Goal: Task Accomplishment & Management: Manage account settings

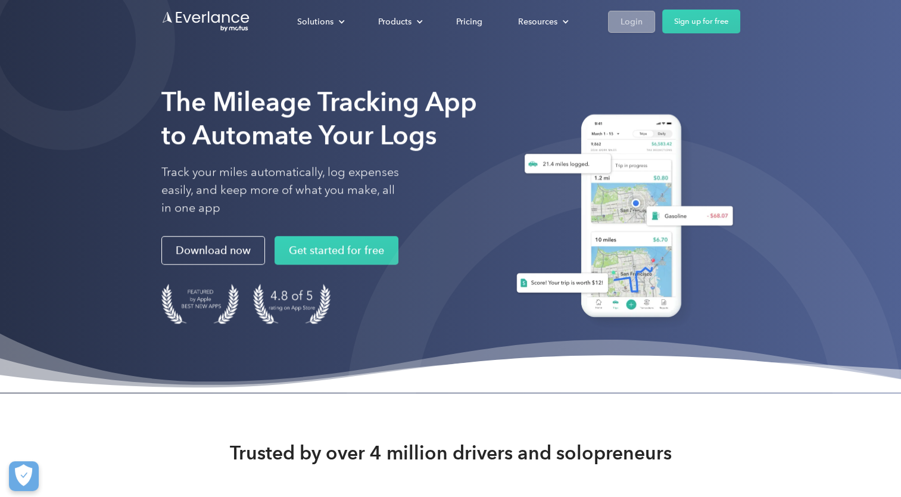
click at [627, 21] on div "Login" at bounding box center [632, 21] width 22 height 15
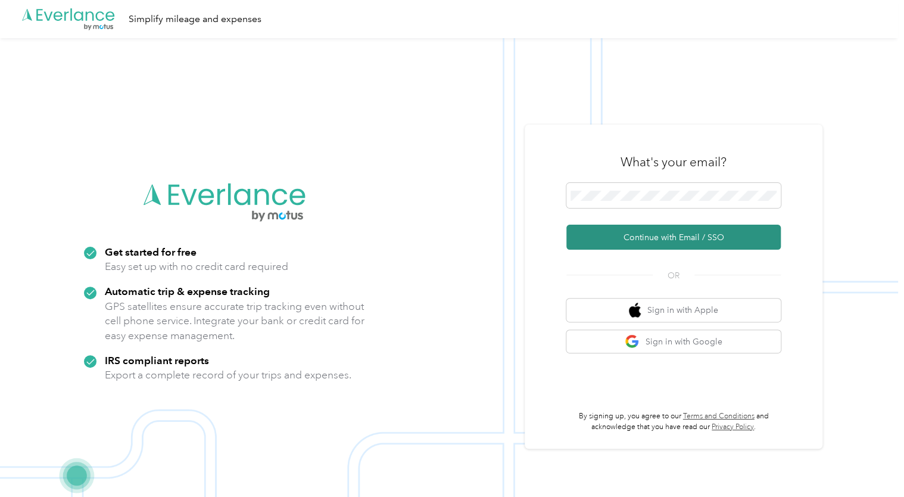
click at [677, 237] on button "Continue with Email / SSO" at bounding box center [673, 237] width 214 height 25
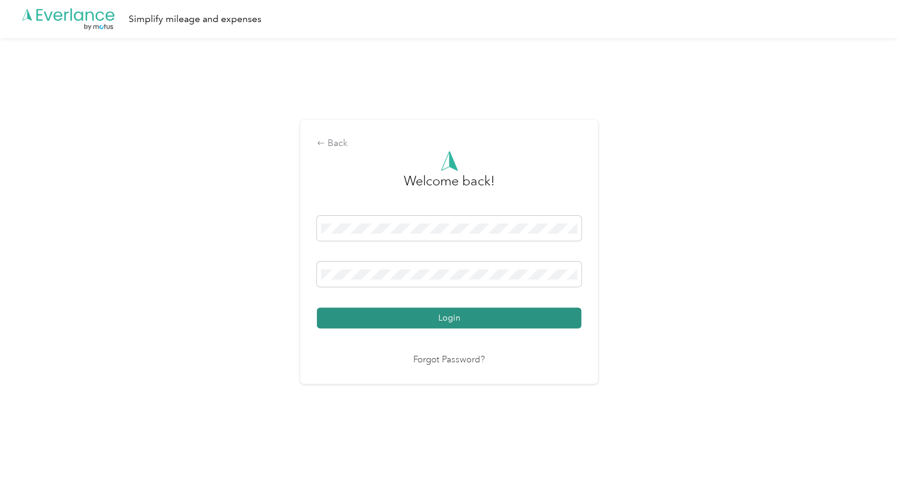
click at [466, 318] on button "Login" at bounding box center [449, 317] width 264 height 21
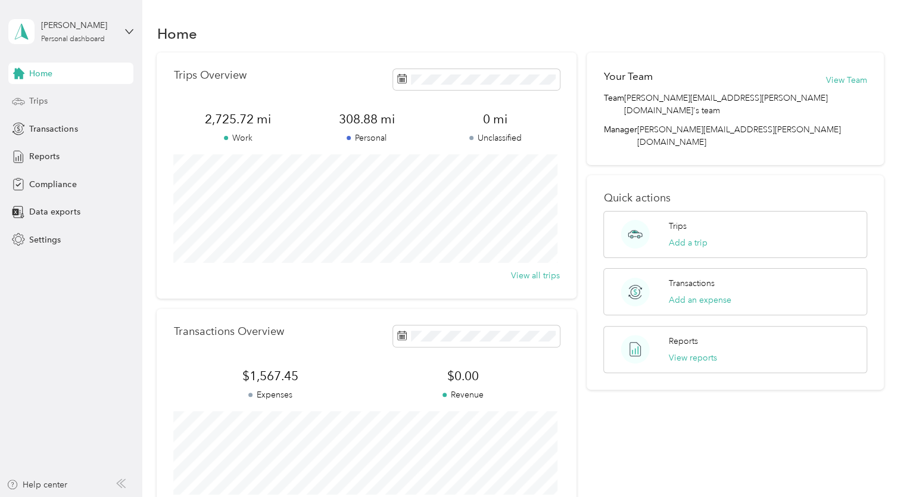
click at [34, 101] on span "Trips" at bounding box center [38, 101] width 18 height 13
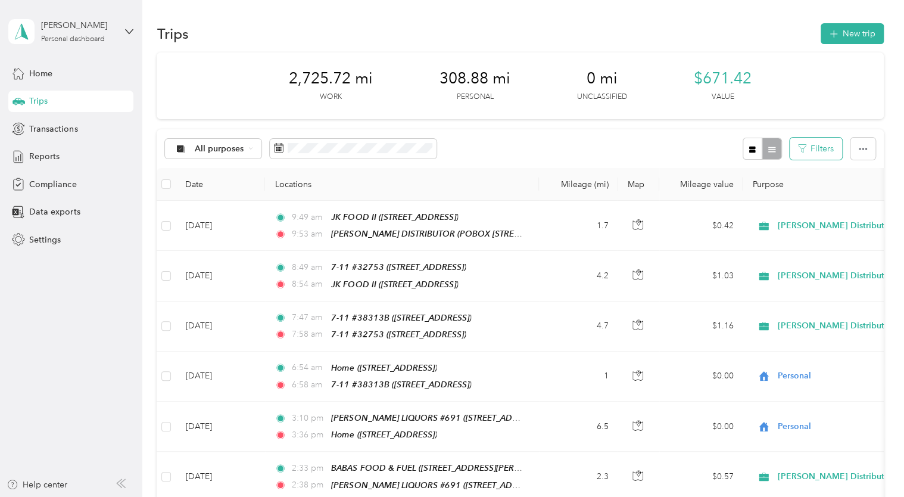
click at [812, 143] on button "Filters" at bounding box center [816, 149] width 52 height 22
click at [761, 242] on li "Home" at bounding box center [786, 238] width 117 height 21
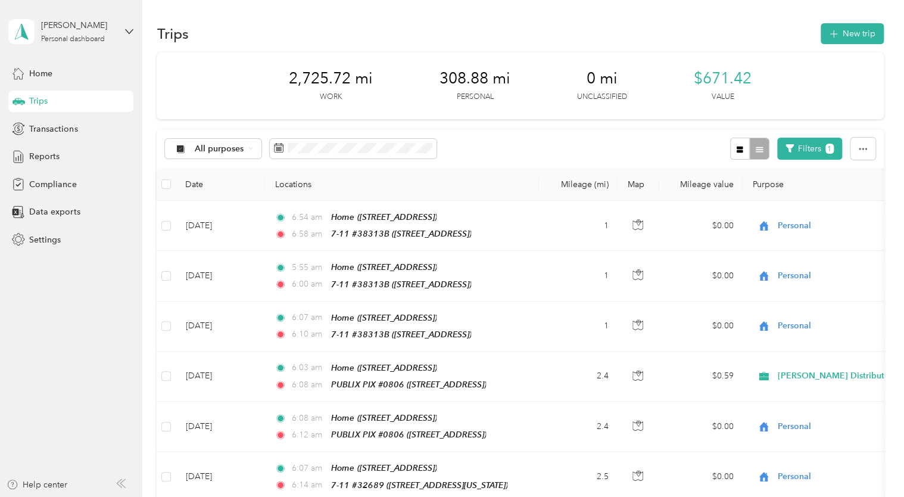
scroll to position [434, 0]
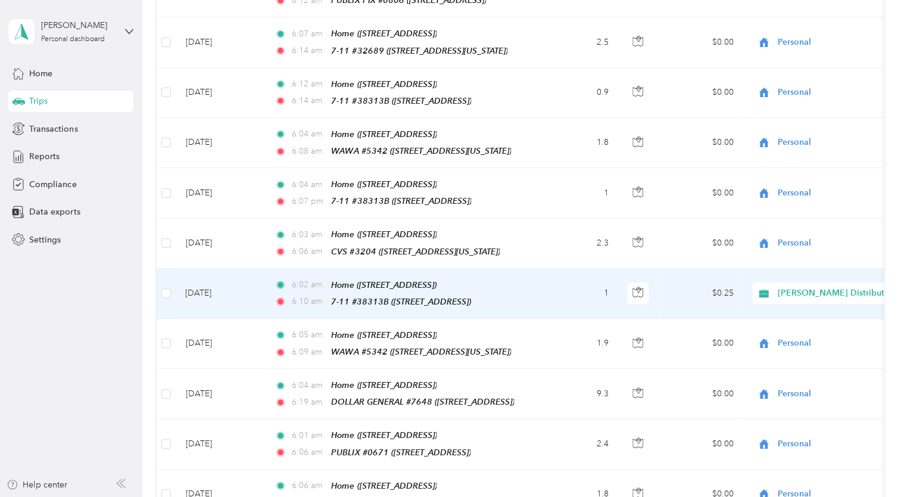
click at [810, 287] on span "[PERSON_NAME] Distributors" at bounding box center [837, 293] width 119 height 13
click at [810, 325] on span "Personal" at bounding box center [848, 321] width 133 height 13
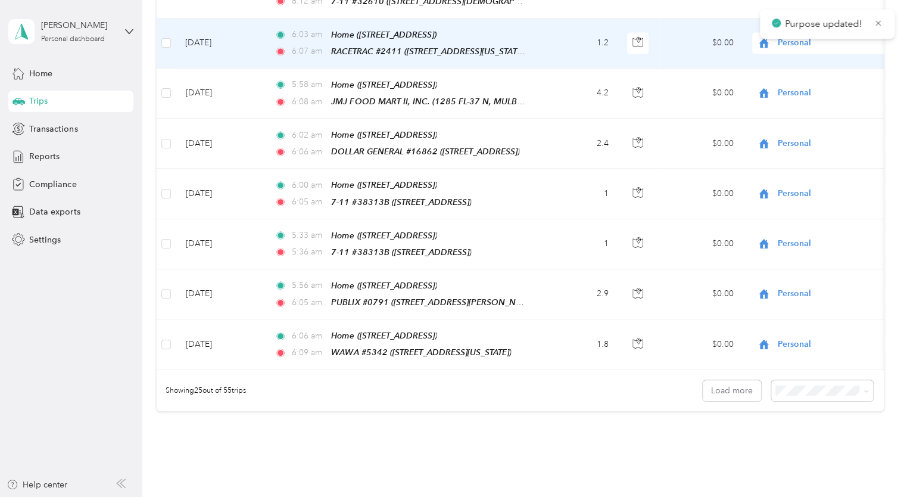
scroll to position [1089, 0]
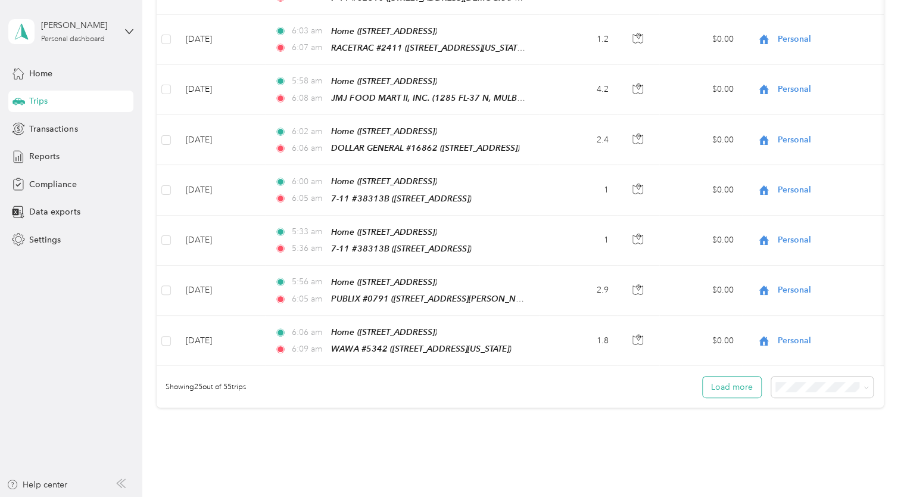
click at [739, 376] on button "Load more" at bounding box center [732, 386] width 58 height 21
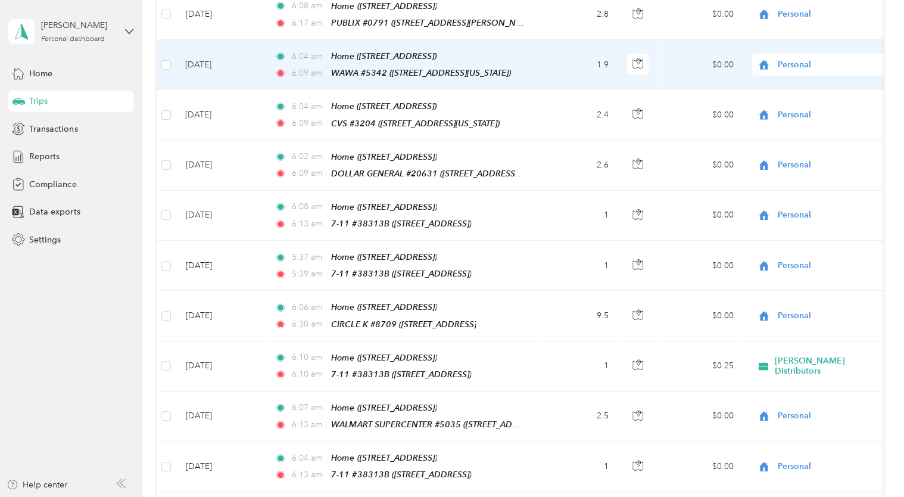
scroll to position [1626, 0]
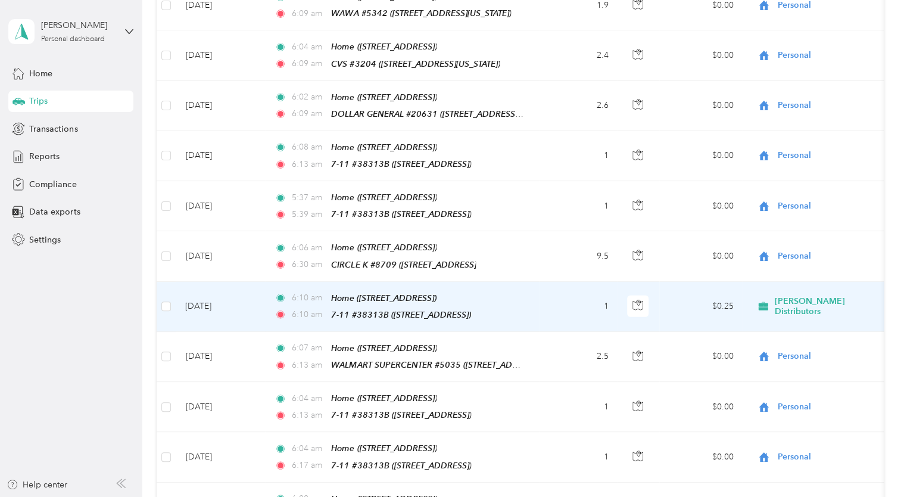
click at [790, 296] on span "[PERSON_NAME] Distributors" at bounding box center [830, 306] width 110 height 21
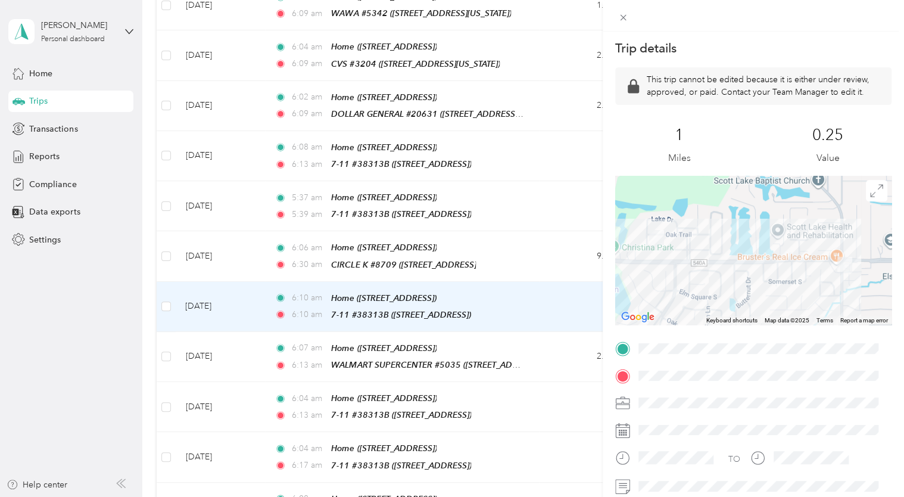
click at [680, 404] on div at bounding box center [762, 402] width 257 height 19
click at [563, 196] on div "Trip details This trip cannot be edited because it is either under review, appr…" at bounding box center [452, 248] width 904 height 497
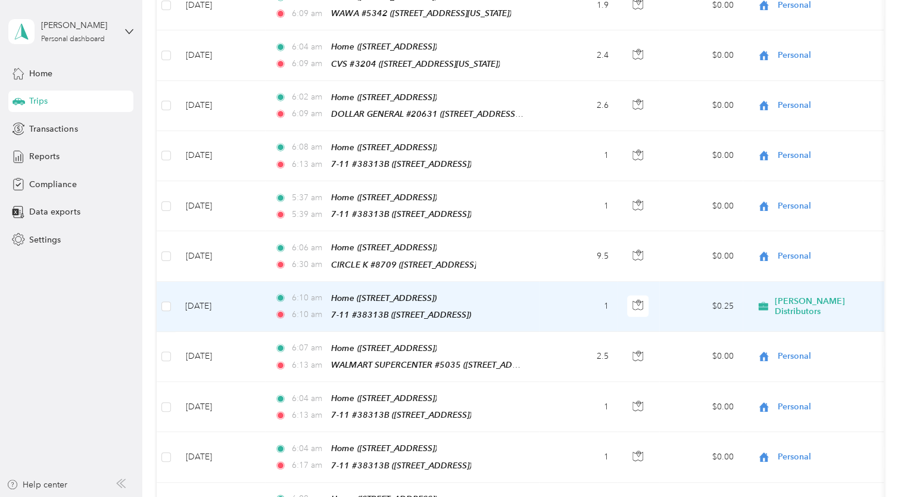
click at [795, 296] on span "[PERSON_NAME] Distributors" at bounding box center [830, 306] width 110 height 21
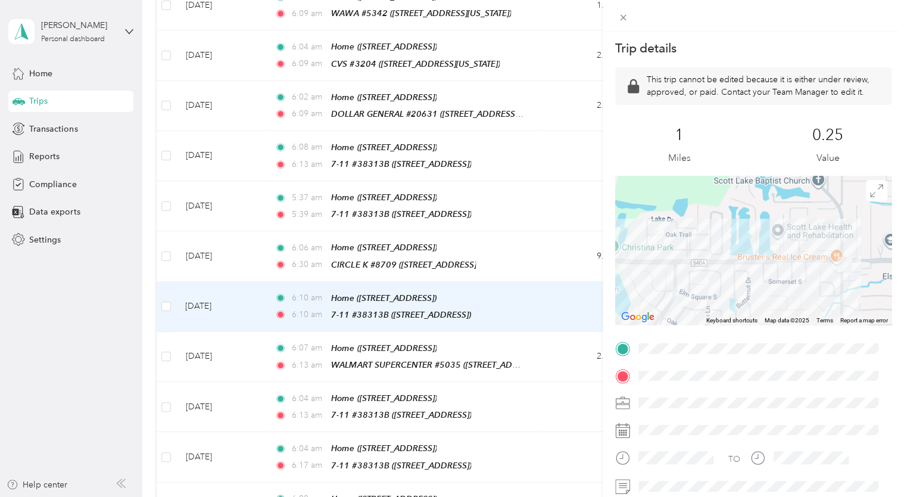
click at [568, 232] on div "Trip details This trip cannot be edited because it is either under review, appr…" at bounding box center [452, 248] width 904 height 497
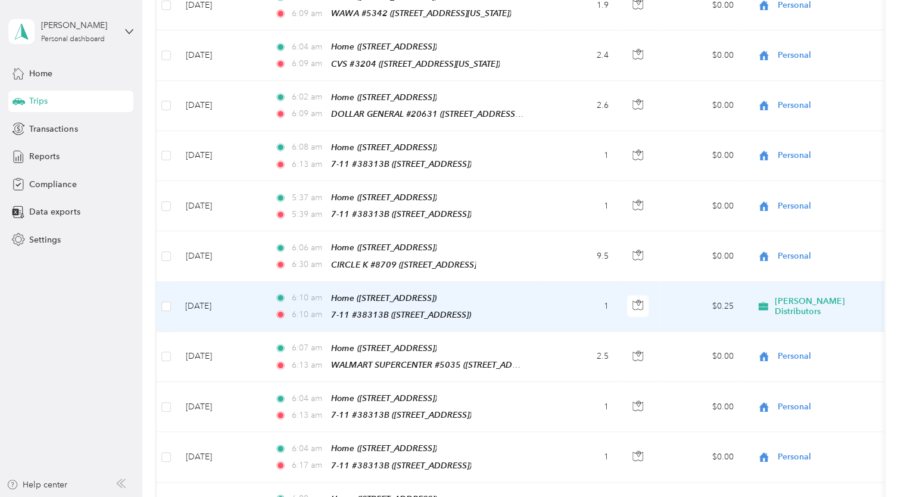
click at [759, 302] on icon at bounding box center [764, 306] width 10 height 8
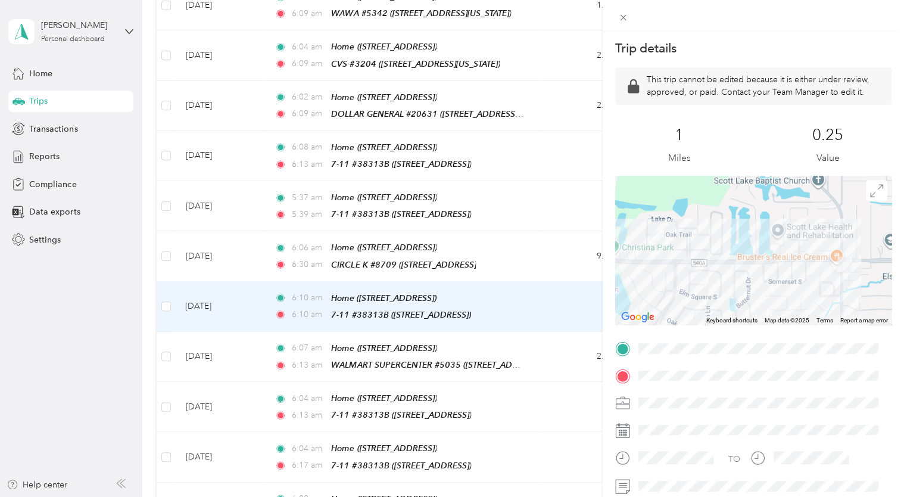
click at [677, 401] on div at bounding box center [762, 402] width 257 height 19
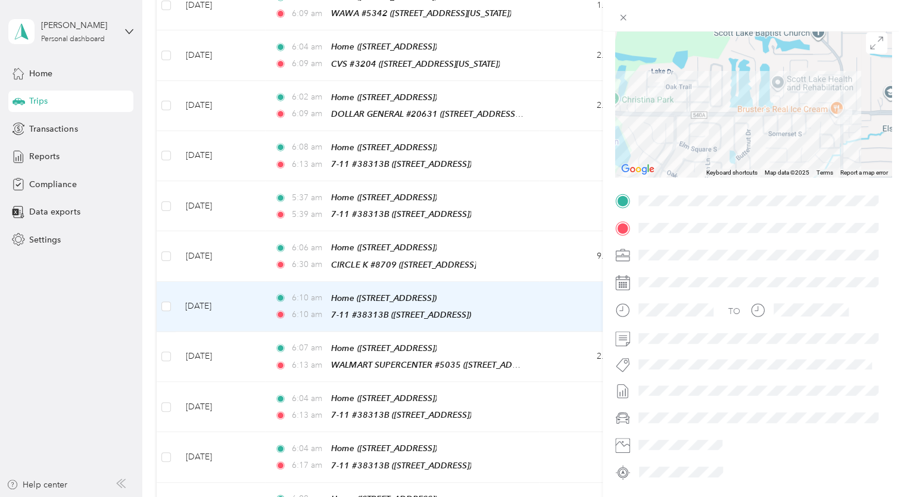
scroll to position [119, 0]
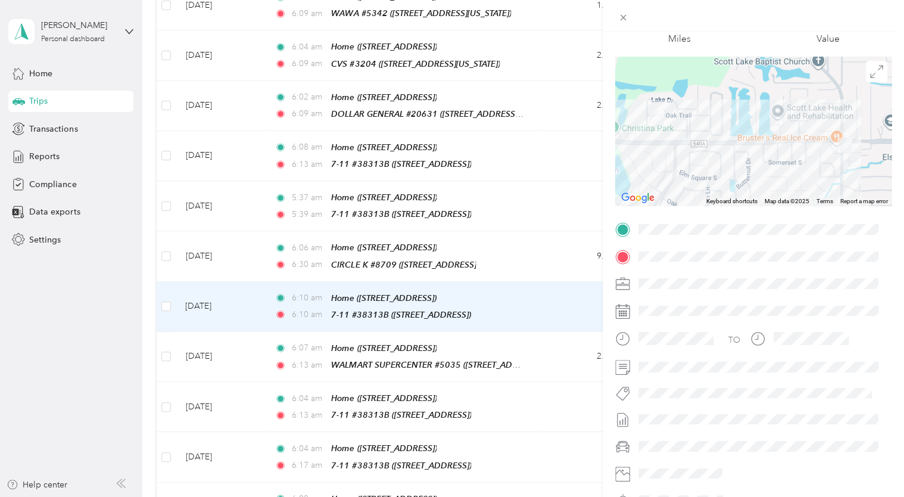
click at [698, 282] on div at bounding box center [762, 283] width 257 height 19
click at [883, 39] on form "Trip details This trip cannot be edited because it is either under review, appr…" at bounding box center [753, 215] width 301 height 589
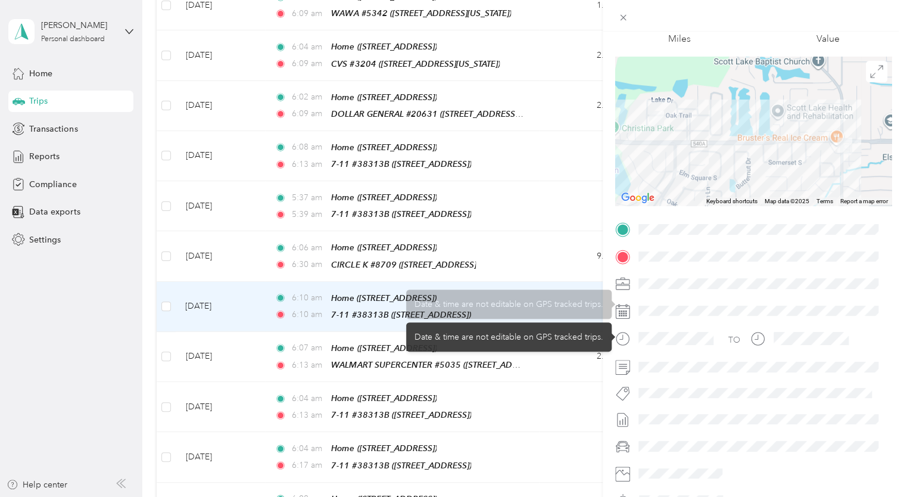
click at [669, 285] on div at bounding box center [762, 283] width 257 height 19
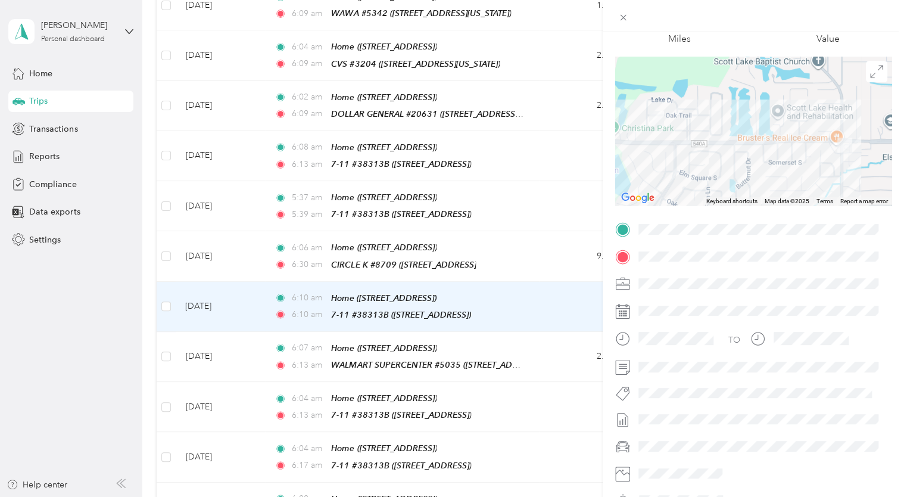
click at [669, 285] on div at bounding box center [762, 283] width 257 height 19
drag, startPoint x: 669, startPoint y: 285, endPoint x: 766, endPoint y: 296, distance: 97.7
click at [766, 296] on div "TO" at bounding box center [753, 365] width 276 height 290
click at [867, 80] on span at bounding box center [876, 71] width 21 height 21
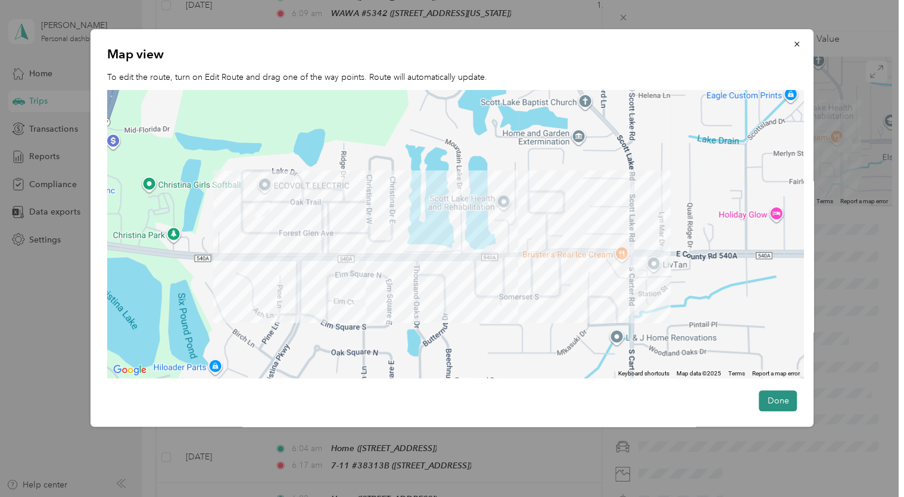
click at [773, 404] on button "Done" at bounding box center [778, 400] width 38 height 21
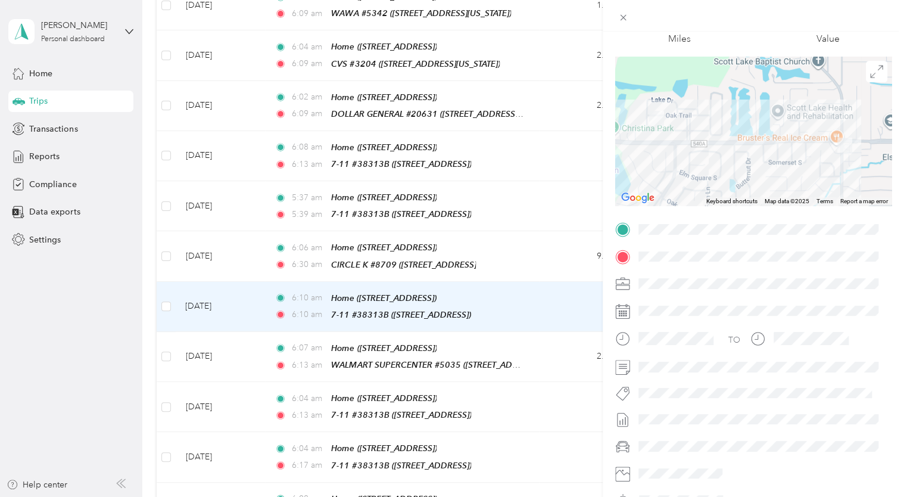
click at [580, 259] on div "Trip details This trip cannot be edited because it is either under review, appr…" at bounding box center [452, 248] width 904 height 497
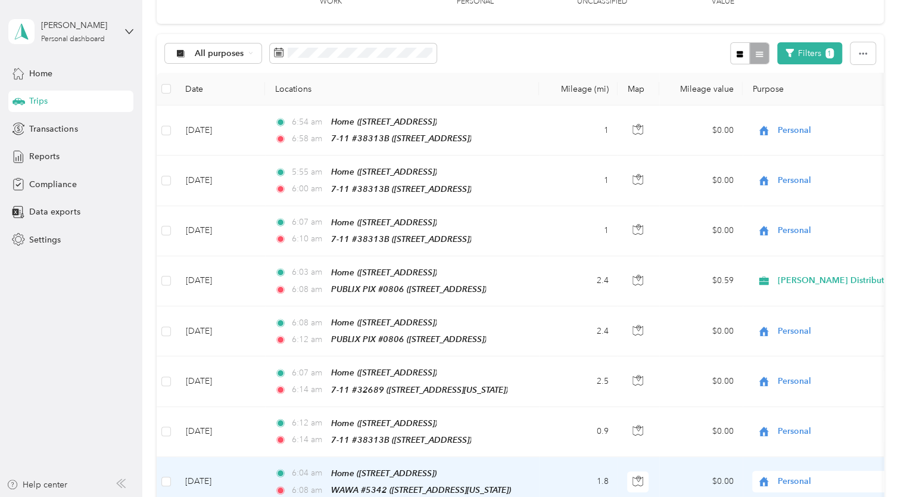
scroll to position [77, 0]
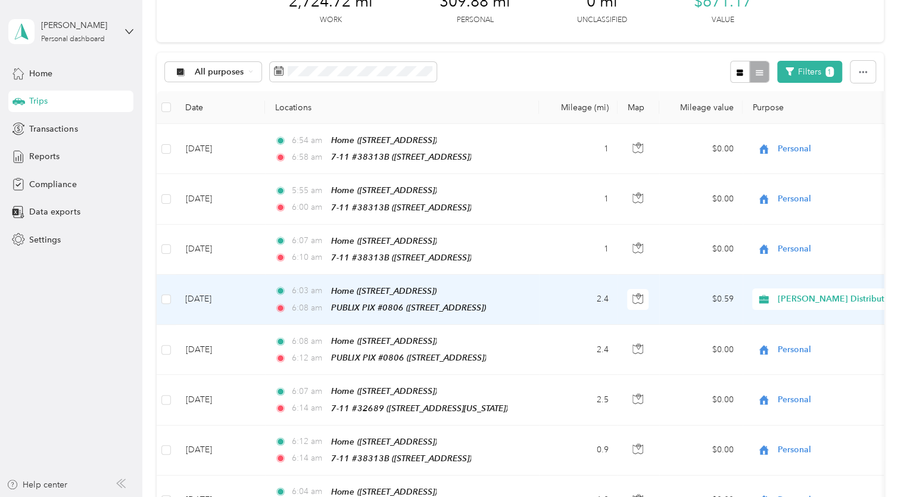
click at [799, 294] on span "[PERSON_NAME] Distributors" at bounding box center [837, 298] width 119 height 13
click at [801, 334] on span "Personal" at bounding box center [848, 337] width 133 height 13
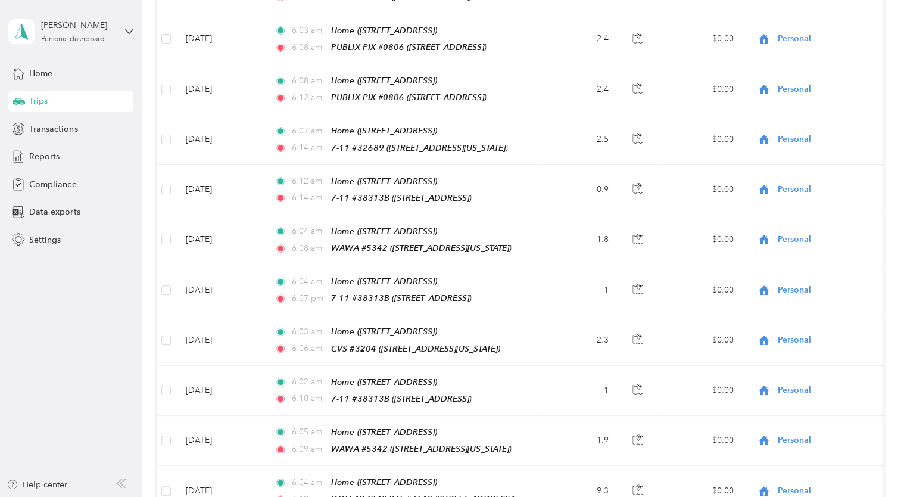
scroll to position [0, 0]
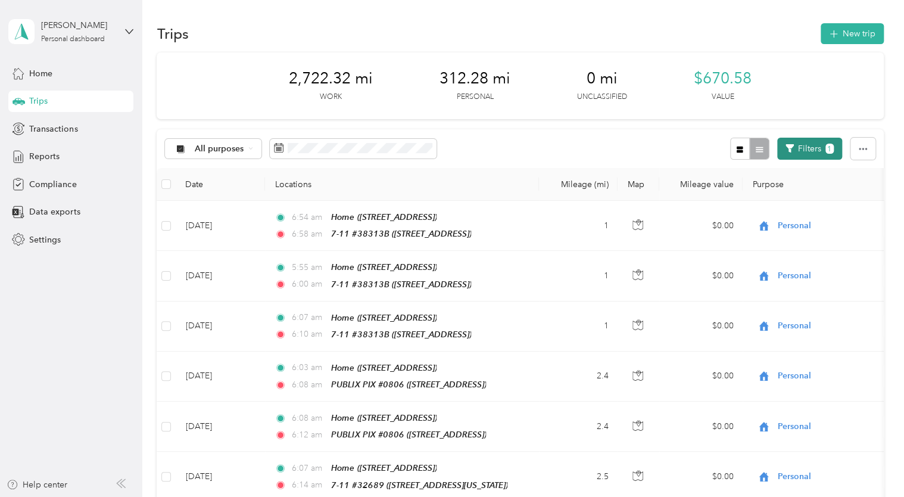
click at [802, 147] on button "Filters 1" at bounding box center [809, 149] width 65 height 22
click at [770, 219] on div "Anywhere" at bounding box center [787, 217] width 101 height 13
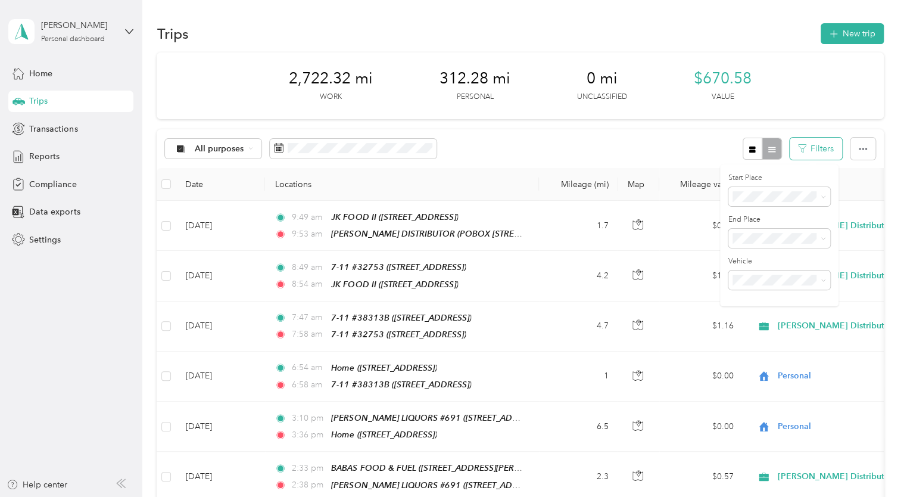
click at [805, 155] on button "Filters" at bounding box center [816, 149] width 52 height 22
click at [859, 149] on icon "button" at bounding box center [863, 149] width 8 height 2
click at [817, 151] on button "Filters" at bounding box center [816, 149] width 52 height 22
click at [762, 279] on div "Home" at bounding box center [787, 280] width 101 height 13
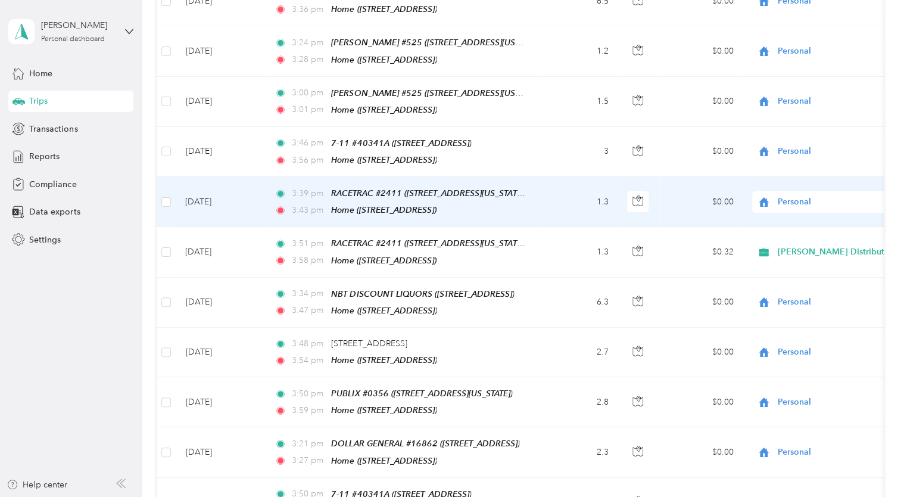
scroll to position [238, 0]
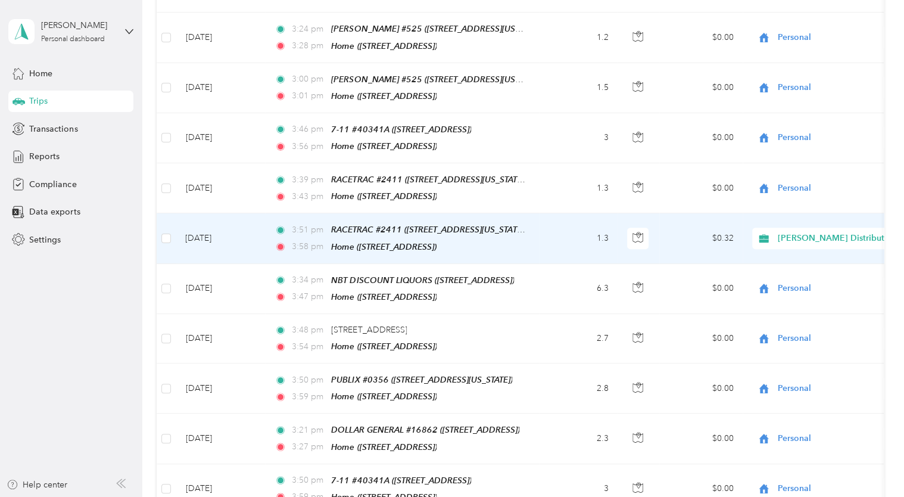
click at [829, 232] on span "[PERSON_NAME] Distributors" at bounding box center [837, 238] width 119 height 13
click at [797, 271] on span "Personal" at bounding box center [848, 273] width 133 height 13
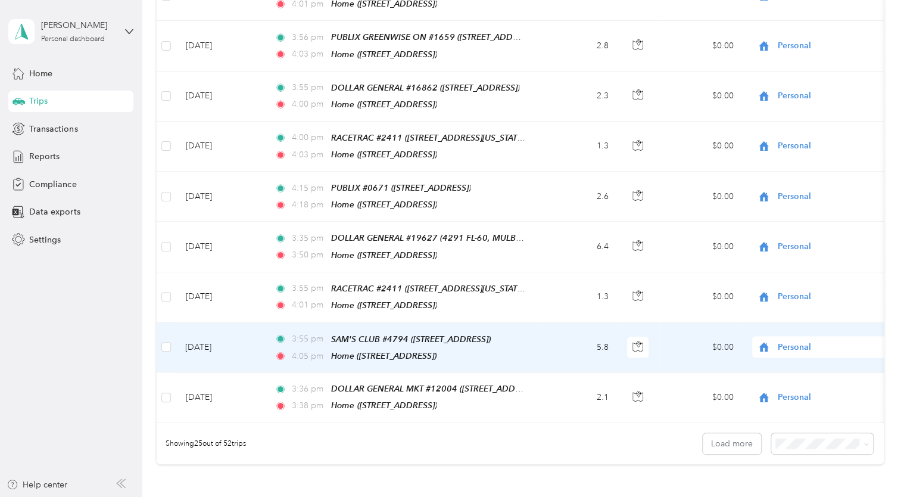
scroll to position [1072, 0]
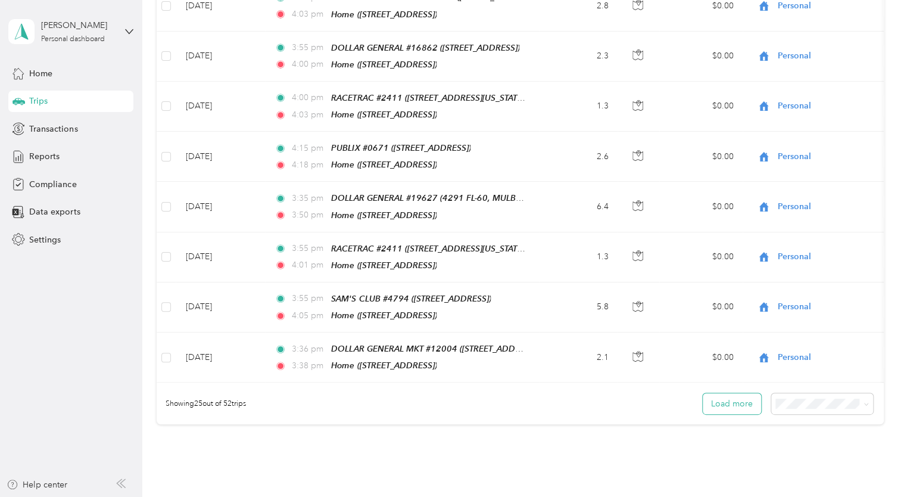
click at [735, 393] on button "Load more" at bounding box center [732, 403] width 58 height 21
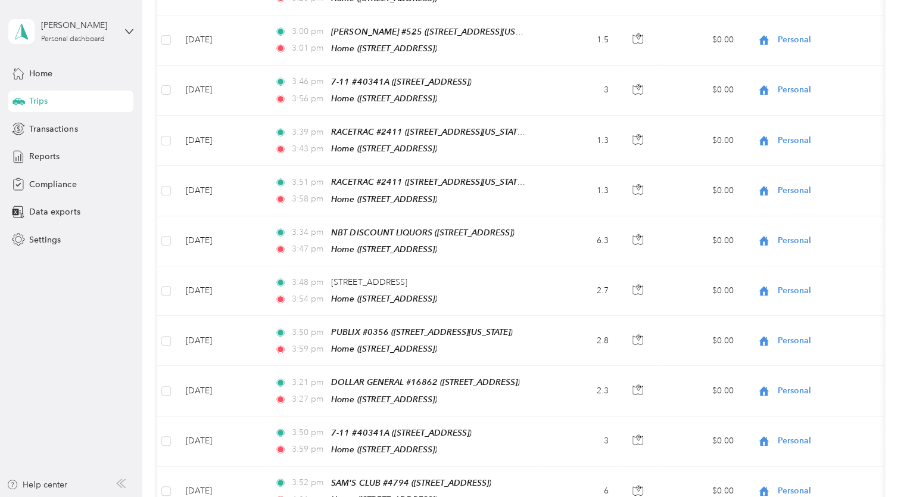
scroll to position [0, 0]
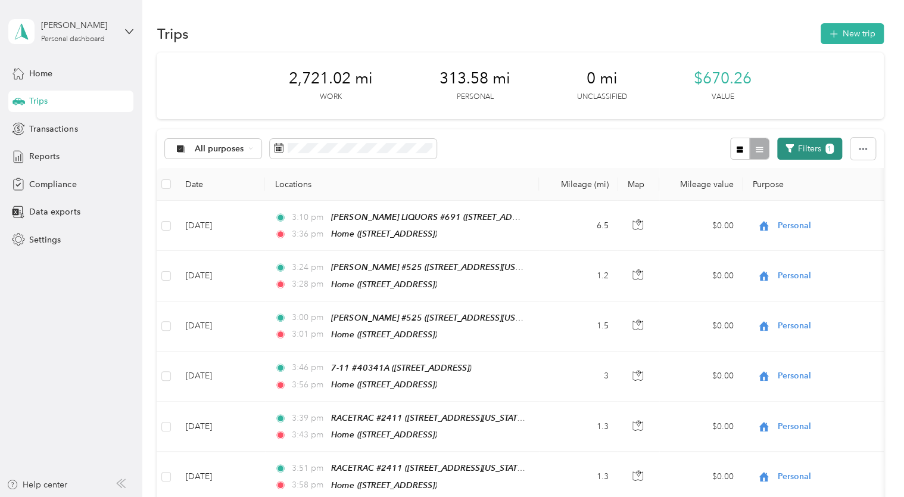
click at [808, 148] on button "Filters 1" at bounding box center [809, 149] width 65 height 22
click at [770, 256] on span "Anywhere" at bounding box center [756, 259] width 38 height 10
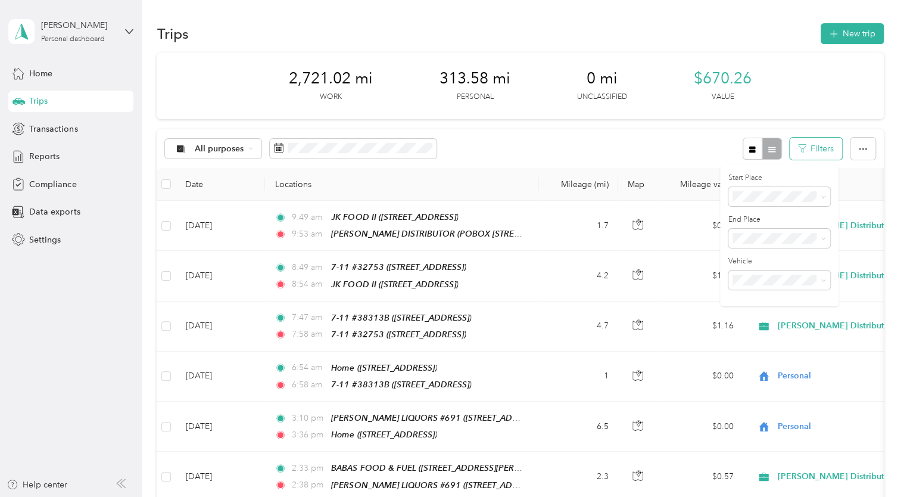
click at [806, 150] on button "Filters" at bounding box center [816, 149] width 52 height 22
click at [771, 186] on th "Purpose" at bounding box center [826, 184] width 167 height 33
click at [181, 151] on icon at bounding box center [180, 148] width 7 height 7
click at [200, 207] on span "[PERSON_NAME] Distributors" at bounding box center [254, 211] width 119 height 13
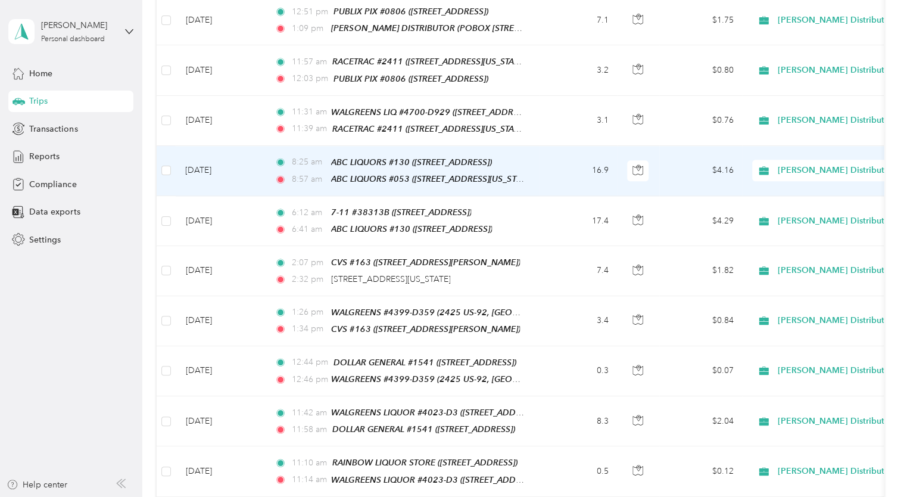
scroll to position [834, 0]
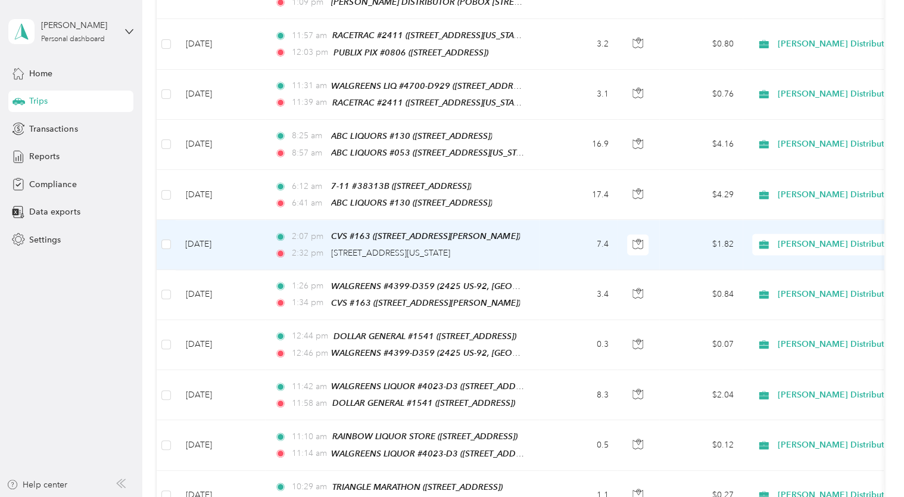
click at [469, 247] on div "2:32 pm [STREET_ADDRESS][US_STATE]" at bounding box center [400, 253] width 250 height 13
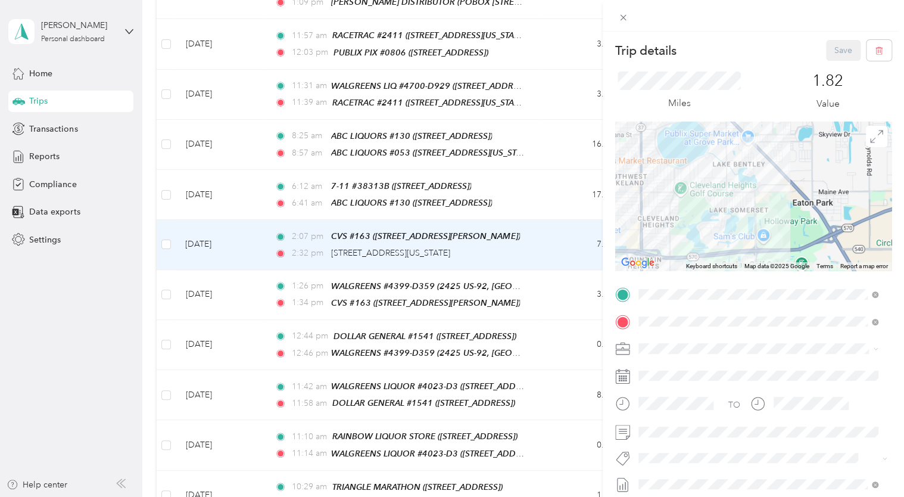
drag, startPoint x: 775, startPoint y: 162, endPoint x: 755, endPoint y: 205, distance: 48.0
click at [755, 205] on div at bounding box center [753, 196] width 276 height 149
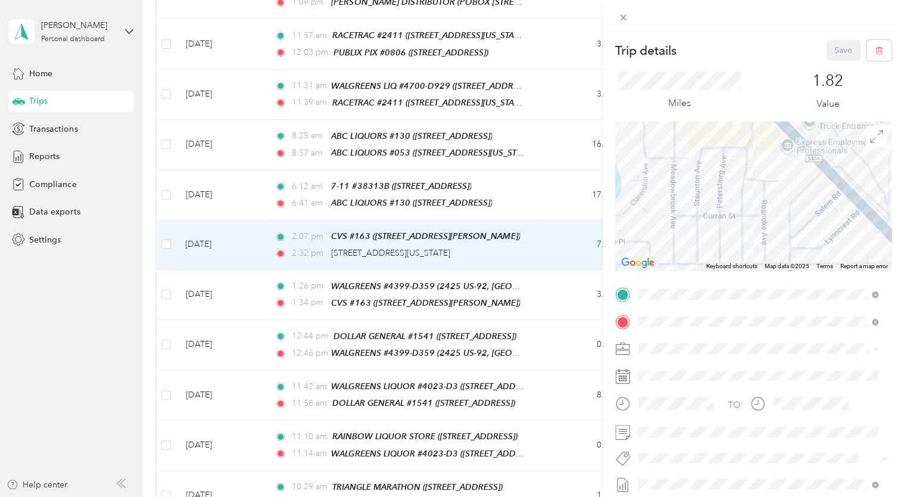
drag, startPoint x: 746, startPoint y: 152, endPoint x: 777, endPoint y: 281, distance: 131.6
click at [777, 281] on div "Trip details Save This trip cannot be edited because it is either under review,…" at bounding box center [753, 306] width 276 height 533
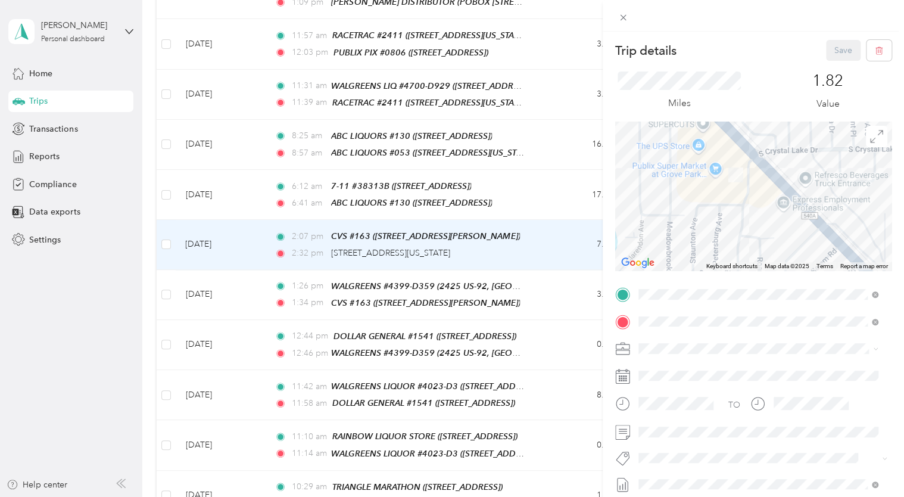
drag, startPoint x: 784, startPoint y: 174, endPoint x: 779, endPoint y: 226, distance: 52.0
click at [779, 226] on div at bounding box center [753, 196] width 276 height 149
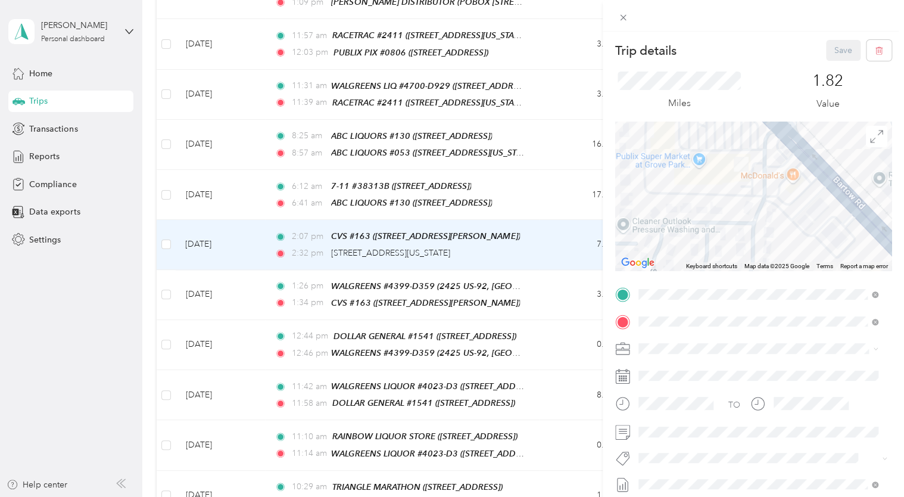
click at [398, 231] on div "Trip details Save This trip cannot be edited because it is either under review,…" at bounding box center [452, 248] width 904 height 497
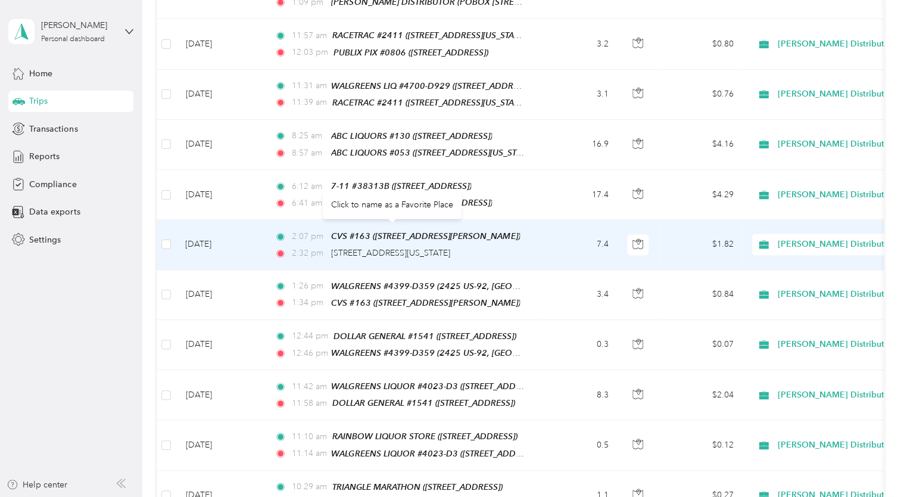
click at [398, 248] on span "[STREET_ADDRESS][US_STATE]" at bounding box center [390, 253] width 119 height 10
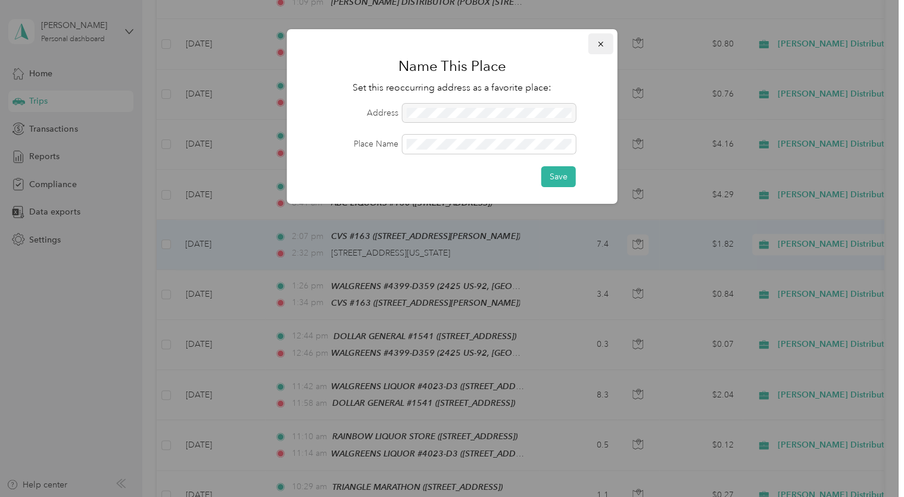
click at [602, 44] on icon "button" at bounding box center [601, 44] width 8 height 8
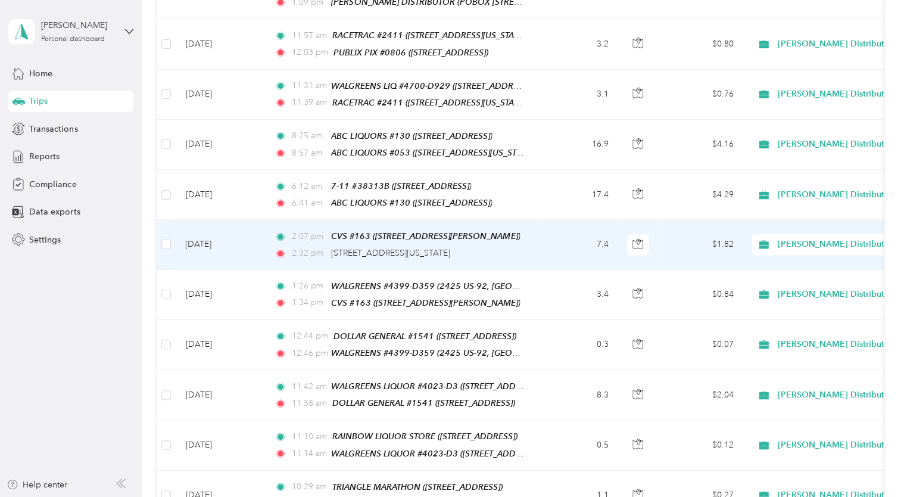
click at [466, 247] on div "2:32 pm [STREET_ADDRESS][US_STATE]" at bounding box center [400, 253] width 250 height 13
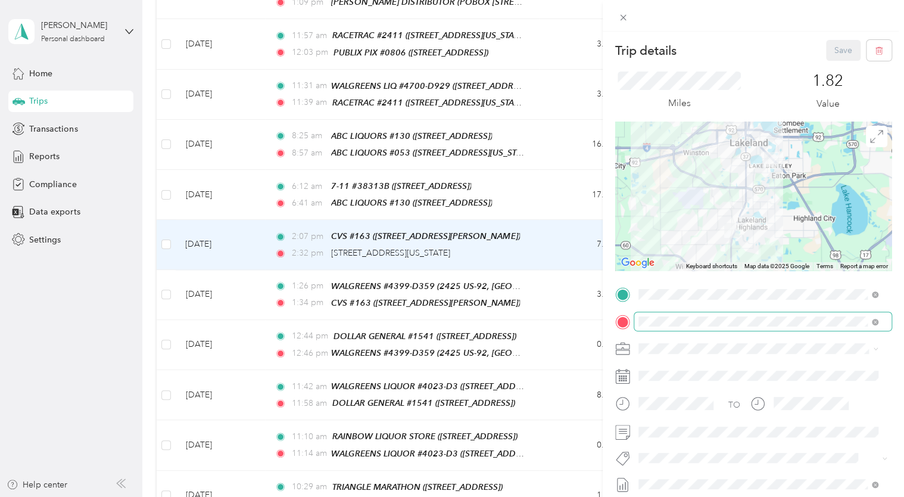
click at [707, 326] on span at bounding box center [762, 321] width 257 height 19
click at [790, 360] on div "TO Add photo" at bounding box center [753, 429] width 276 height 288
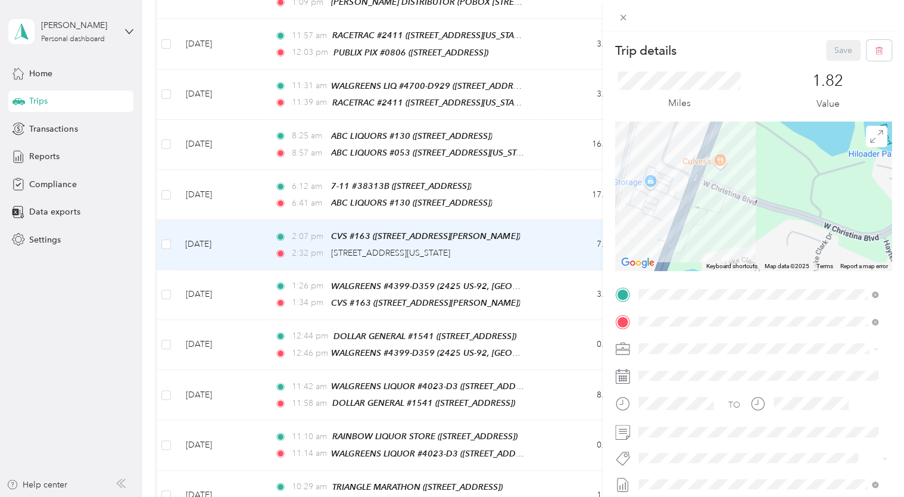
drag, startPoint x: 696, startPoint y: 161, endPoint x: 686, endPoint y: 197, distance: 36.7
click at [686, 197] on div at bounding box center [753, 196] width 276 height 149
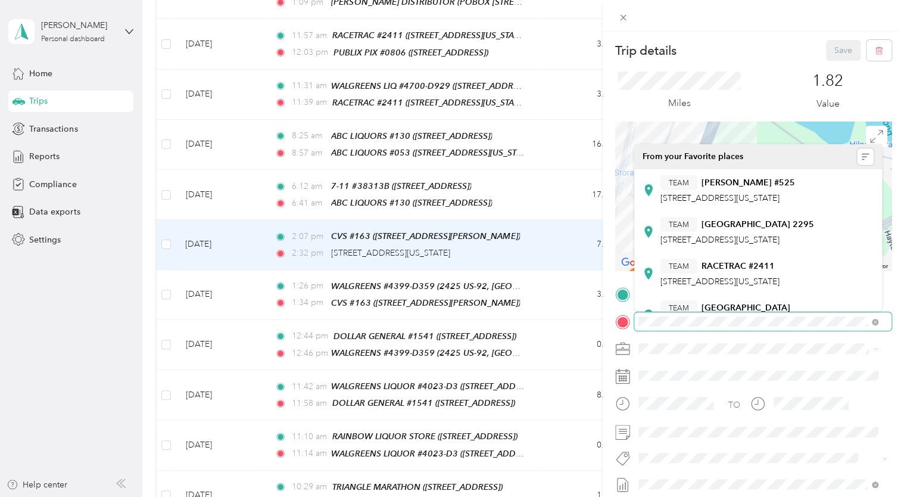
click at [624, 325] on div at bounding box center [753, 321] width 276 height 19
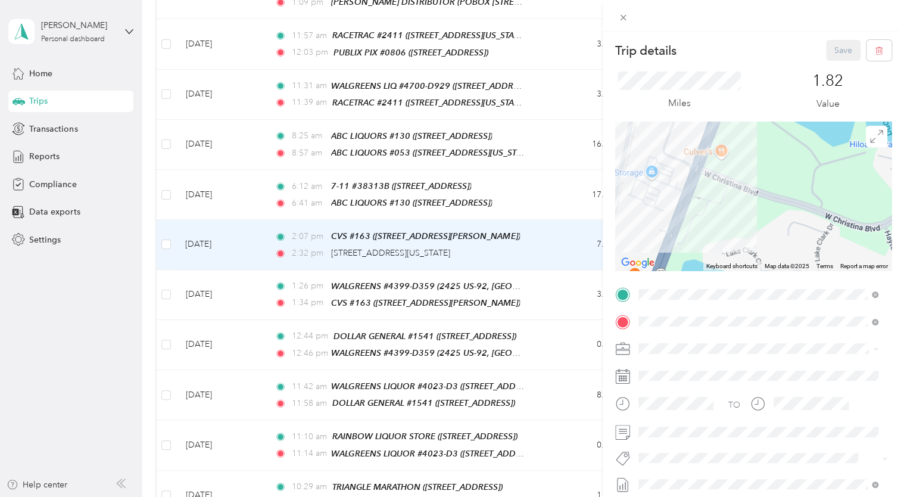
click at [768, 270] on div "TEAM RACETRAC #2411 [STREET_ADDRESS][US_STATE]" at bounding box center [720, 273] width 119 height 29
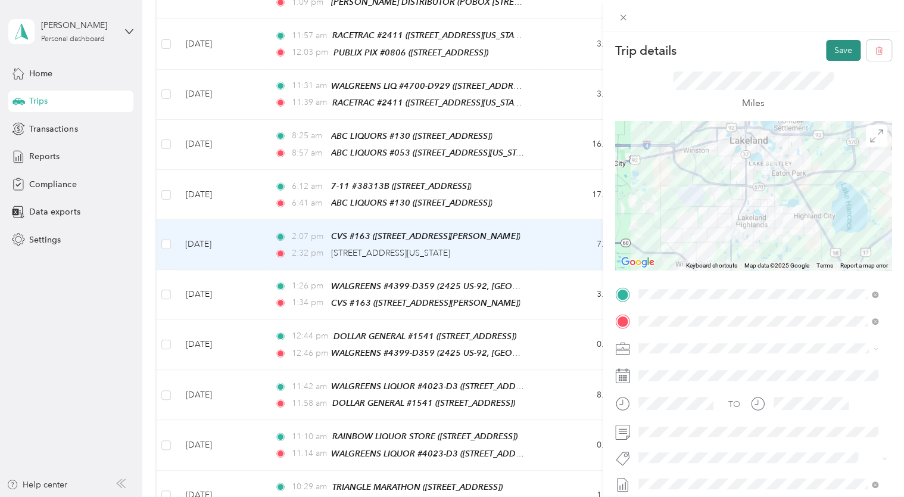
click at [839, 47] on button "Save" at bounding box center [843, 50] width 35 height 21
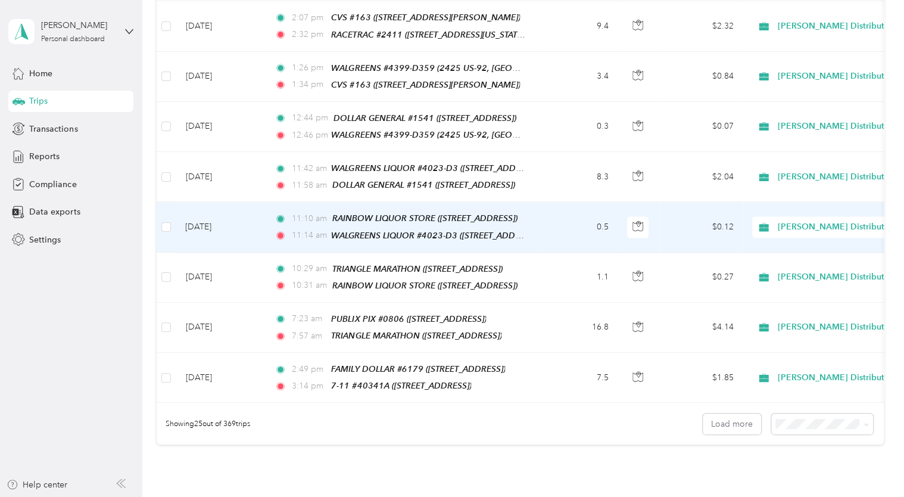
scroll to position [1072, 0]
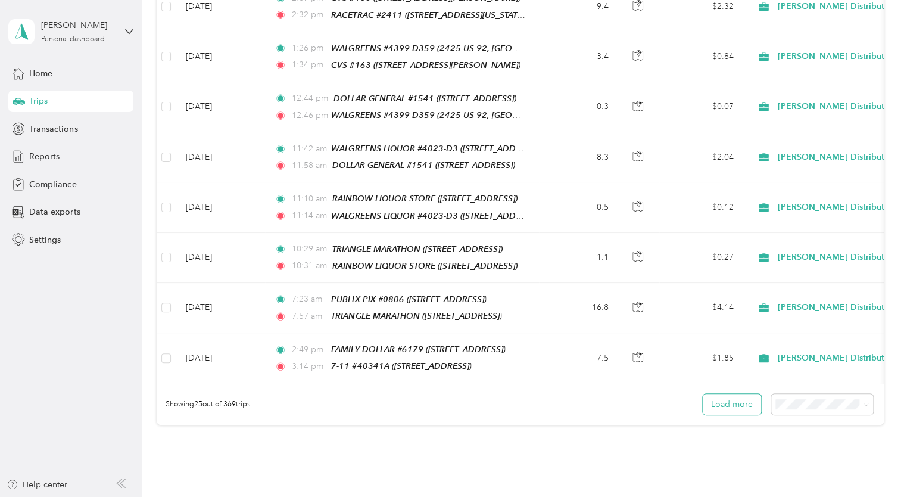
click at [741, 394] on button "Load more" at bounding box center [732, 404] width 58 height 21
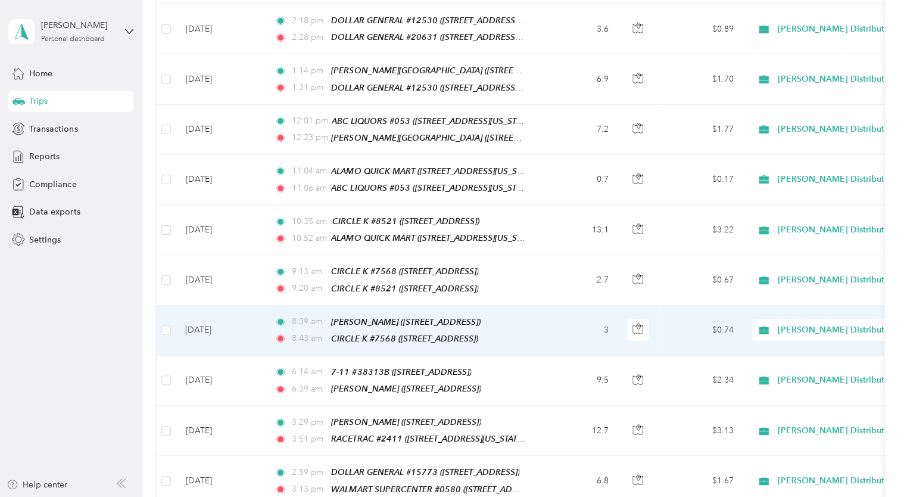
scroll to position [2263, 0]
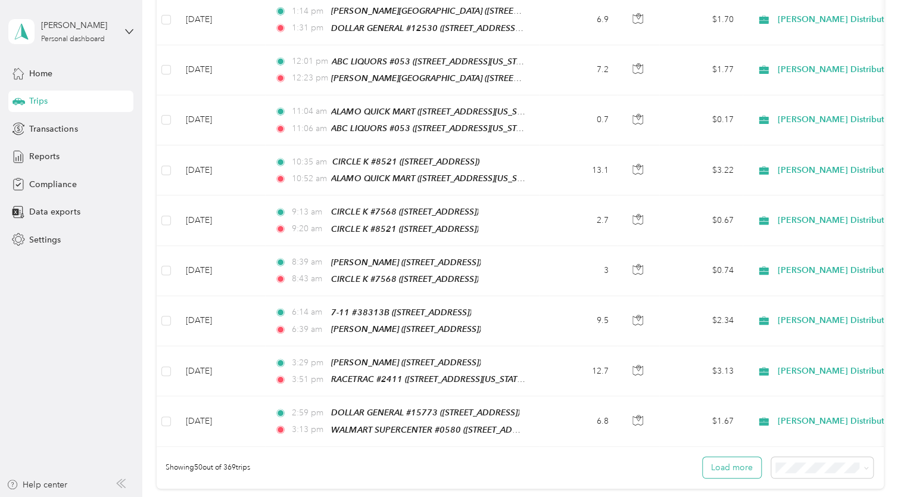
click at [743, 457] on button "Load more" at bounding box center [732, 467] width 58 height 21
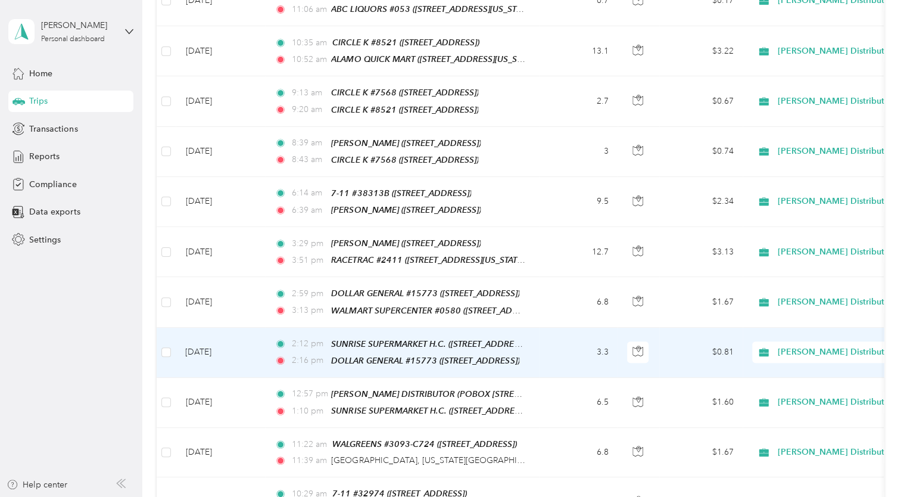
scroll to position [2442, 0]
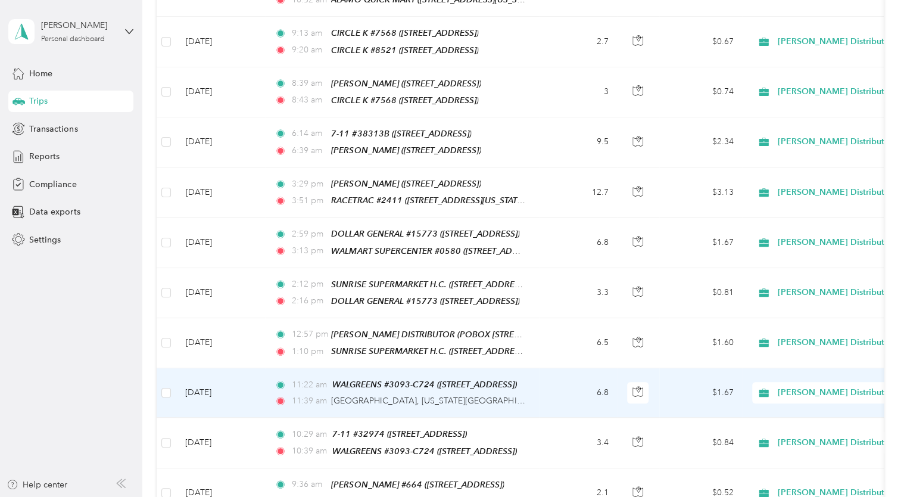
click at [562, 368] on td "6.8" at bounding box center [578, 392] width 79 height 49
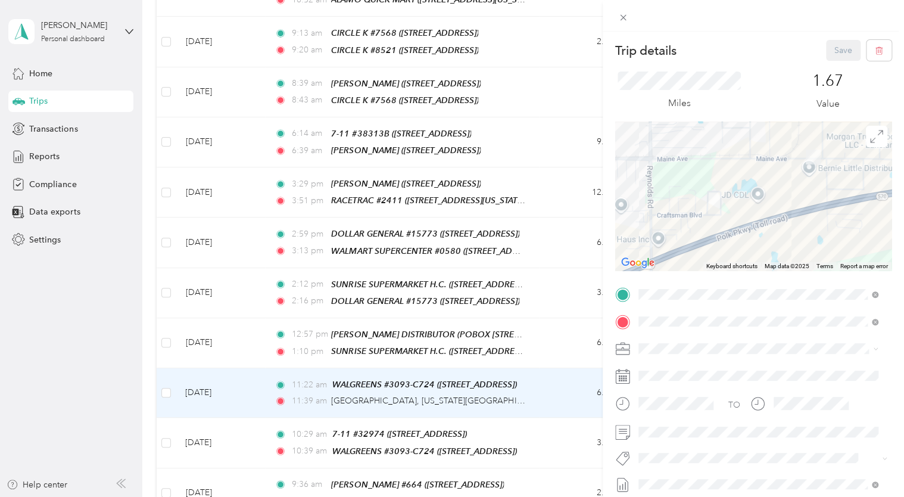
click at [786, 196] on span "[STREET_ADDRESS][US_STATE][PERSON_NAME]" at bounding box center [753, 198] width 185 height 10
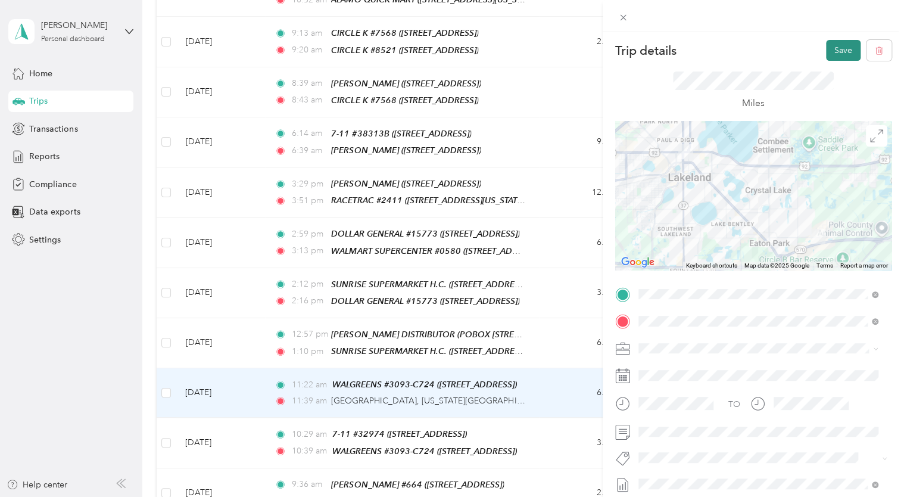
click at [836, 54] on button "Save" at bounding box center [843, 50] width 35 height 21
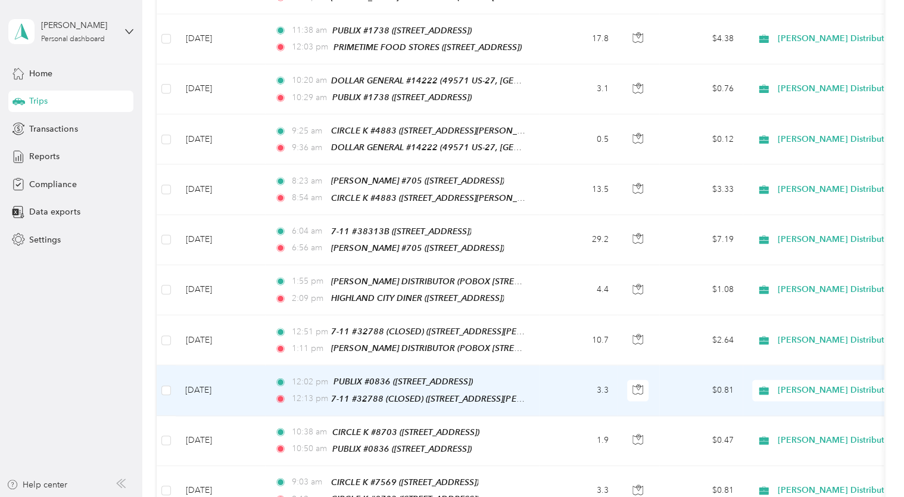
scroll to position [3157, 0]
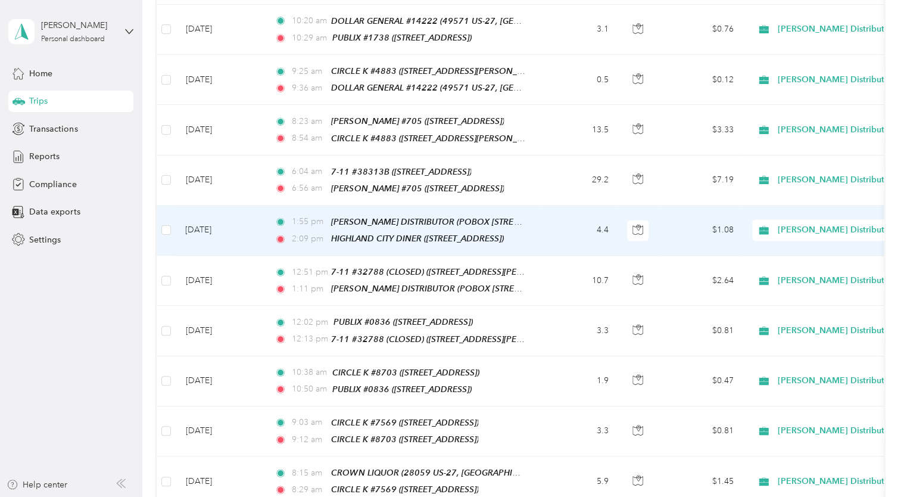
click at [550, 205] on td "4.4" at bounding box center [578, 230] width 79 height 50
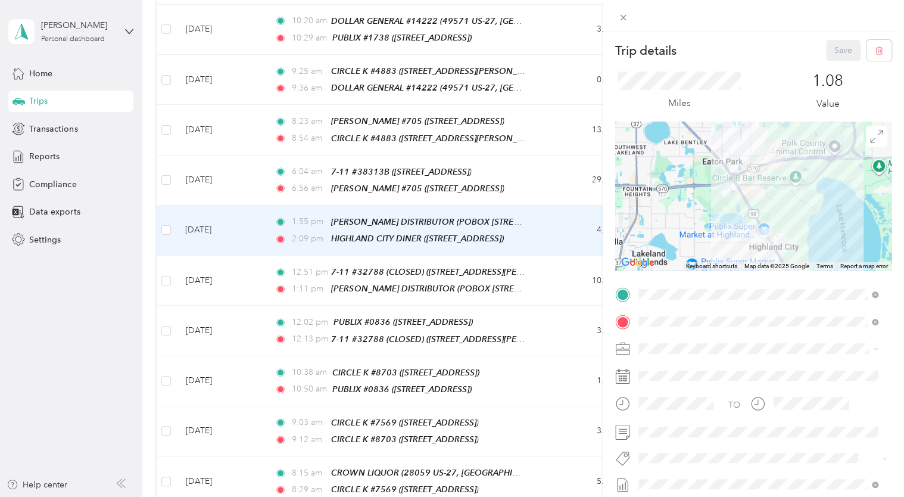
click at [736, 193] on span "[STREET_ADDRESS]" at bounding box center [699, 198] width 76 height 10
click at [836, 46] on button "Save" at bounding box center [843, 50] width 35 height 21
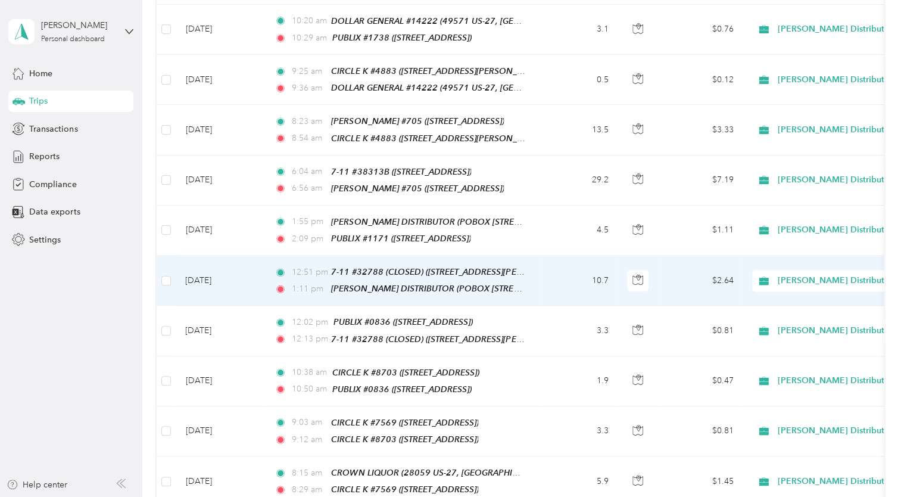
click at [692, 256] on td "$2.64" at bounding box center [700, 281] width 83 height 50
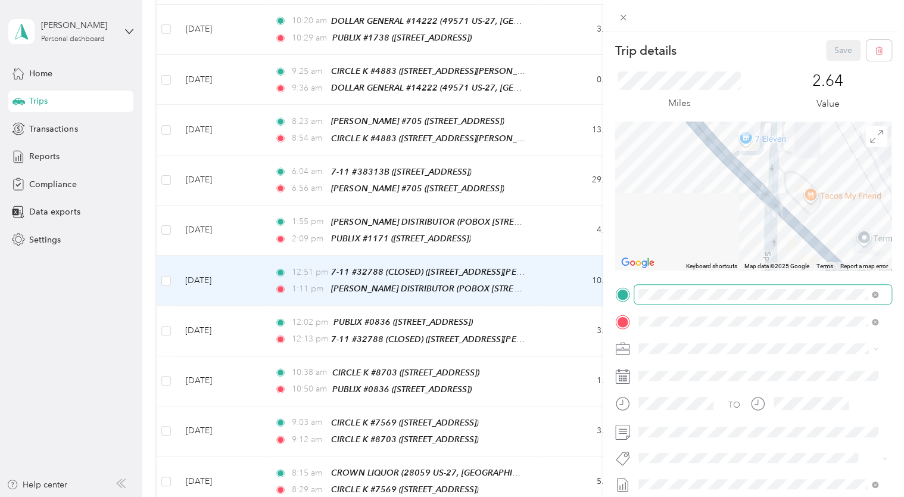
click at [786, 496] on div "Trip details Save This trip cannot be edited because it is either under review,…" at bounding box center [449, 497] width 898 height 0
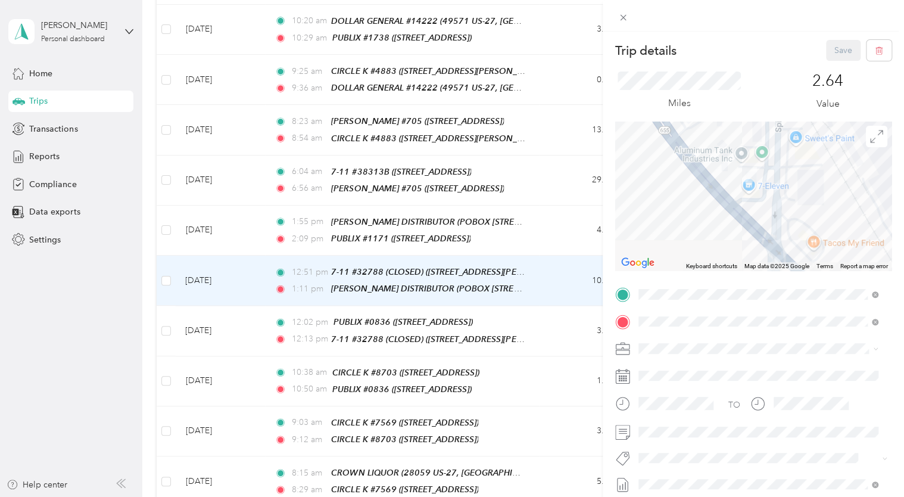
drag, startPoint x: 752, startPoint y: 163, endPoint x: 752, endPoint y: 183, distance: 20.8
click at [752, 183] on div at bounding box center [753, 196] width 276 height 149
click at [743, 185] on div at bounding box center [753, 196] width 276 height 149
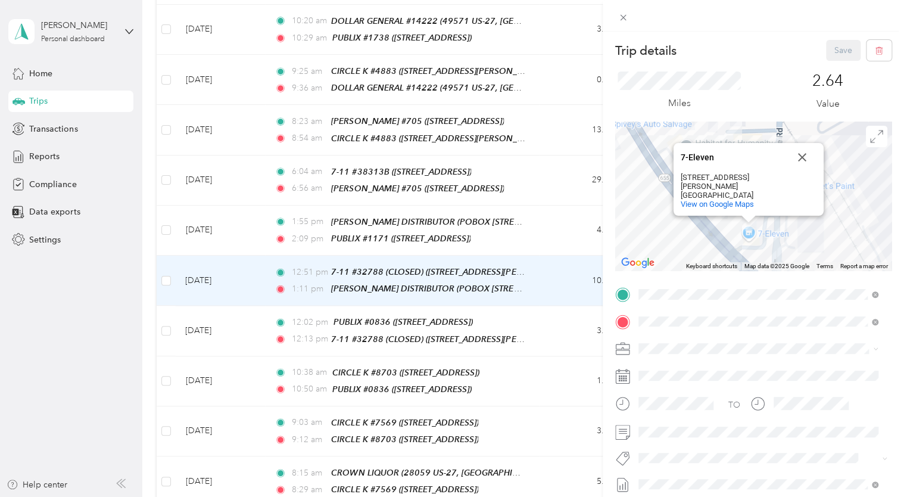
click at [743, 352] on div "TEAM 7-11 #32788B [STREET_ADDRESS][PERSON_NAME]" at bounding box center [732, 350] width 142 height 29
click at [834, 51] on button "Save" at bounding box center [843, 50] width 35 height 21
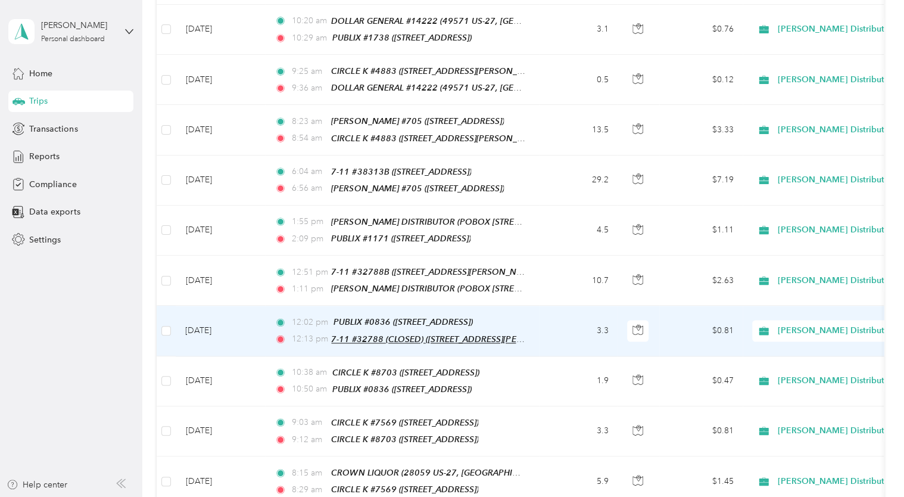
click at [431, 334] on span "7-11 #32788 (CLOSED) ([STREET_ADDRESS][PERSON_NAME])" at bounding box center [452, 339] width 242 height 10
click at [519, 306] on td "12:02 pm PUBLIX #0836 ([STREET_ADDRESS]) 12:13 pm 7-11 #32788 (CLOSED) ([STREET…" at bounding box center [402, 331] width 274 height 50
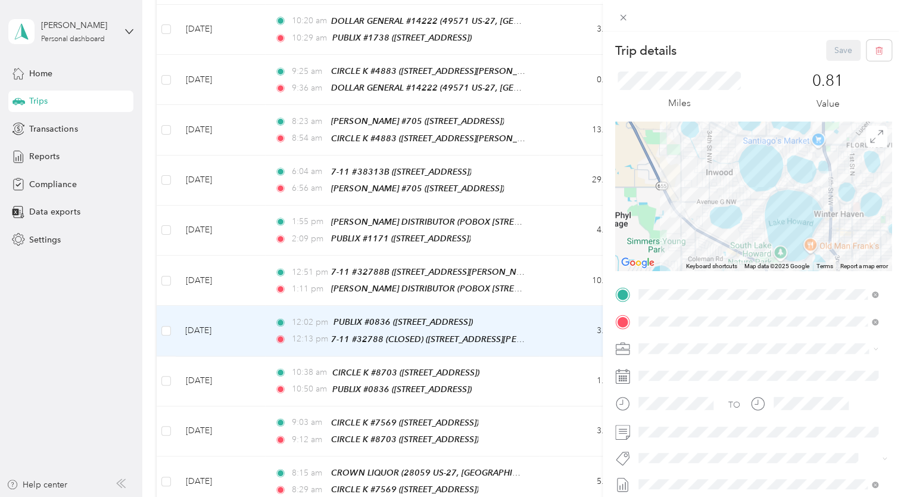
click at [751, 191] on div "TEAM 7-11 #32788B [STREET_ADDRESS][PERSON_NAME]" at bounding box center [732, 189] width 142 height 29
click at [832, 53] on button "Save" at bounding box center [843, 50] width 35 height 21
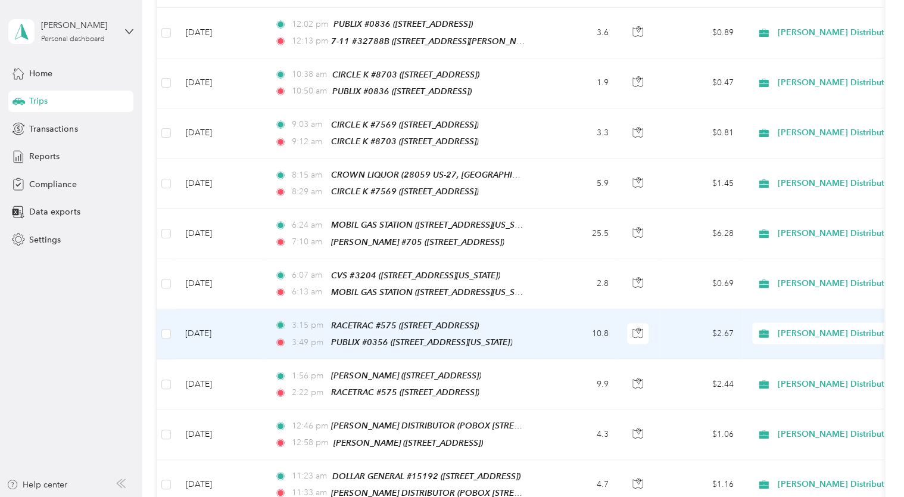
scroll to position [3514, 0]
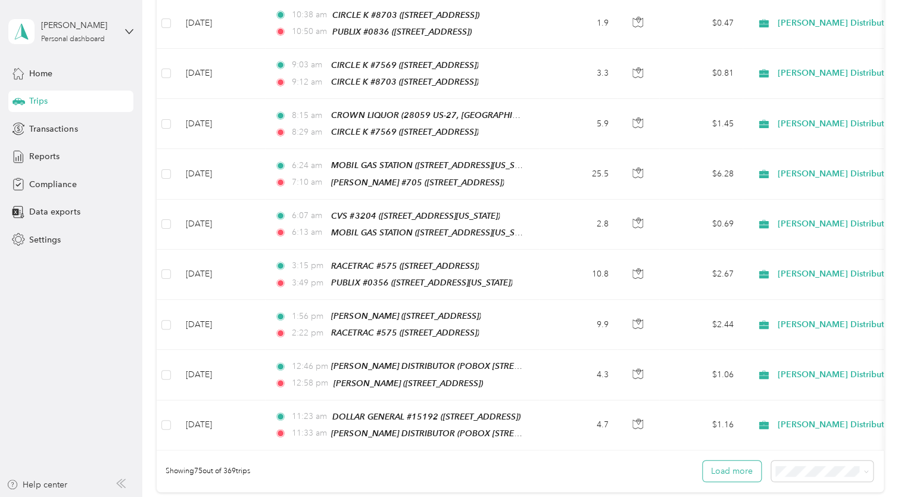
click at [717, 460] on button "Load more" at bounding box center [732, 470] width 58 height 21
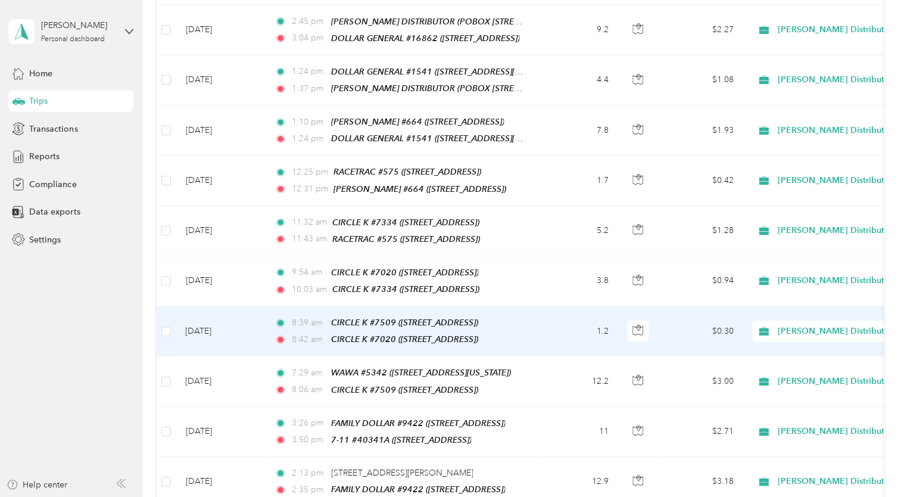
scroll to position [4169, 0]
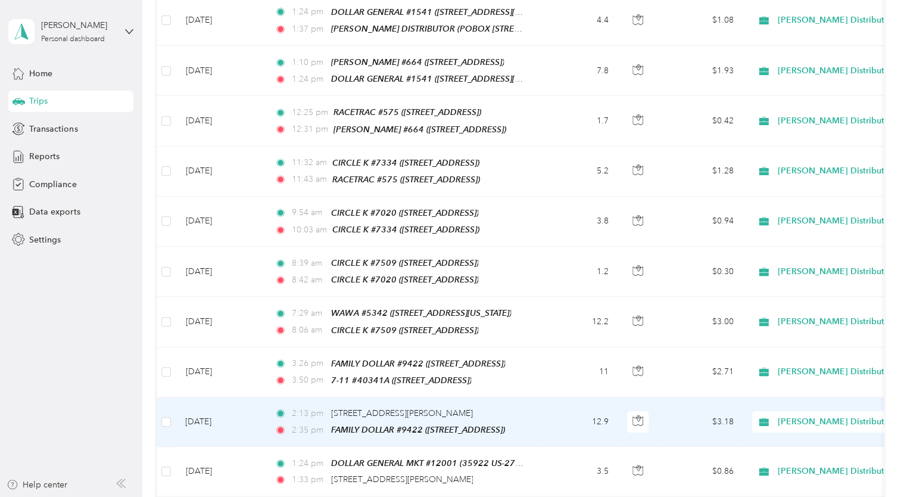
click at [560, 397] on td "12.9" at bounding box center [578, 421] width 79 height 49
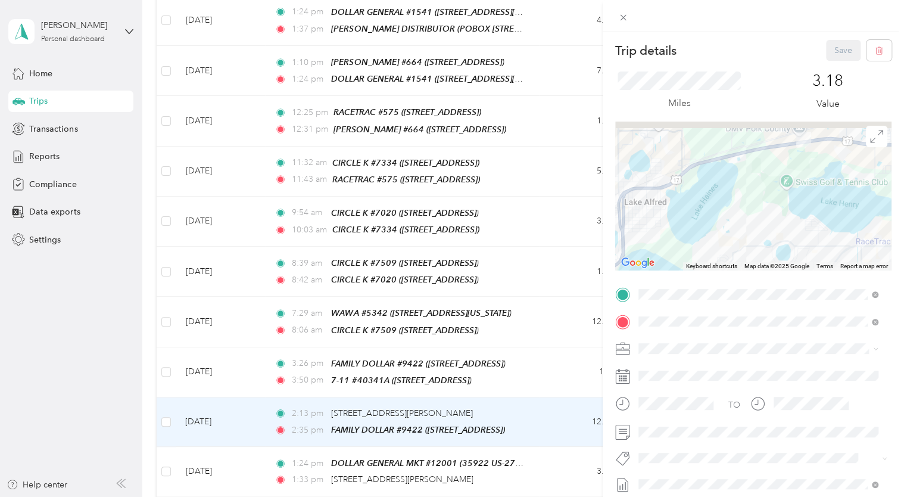
drag, startPoint x: 836, startPoint y: 167, endPoint x: 751, endPoint y: 228, distance: 104.6
click at [751, 228] on div at bounding box center [753, 196] width 276 height 149
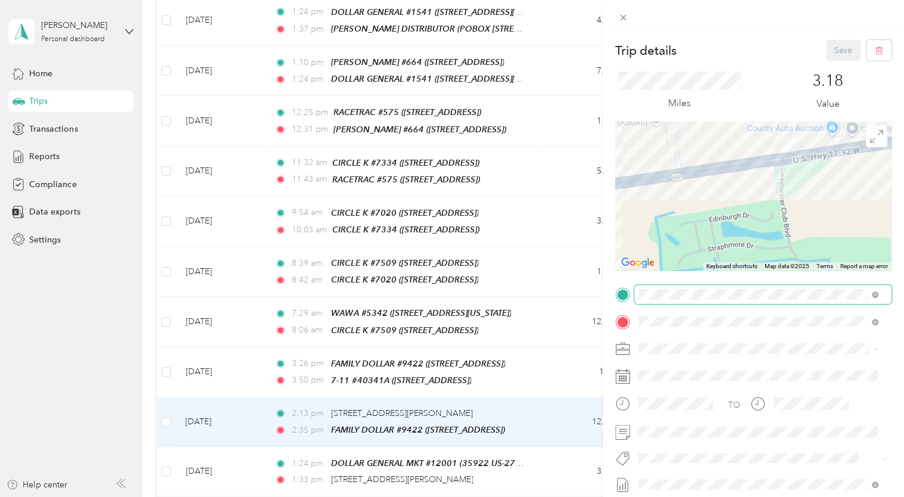
click at [721, 496] on div "Trip details Save This trip cannot be edited because it is either under review,…" at bounding box center [449, 497] width 898 height 0
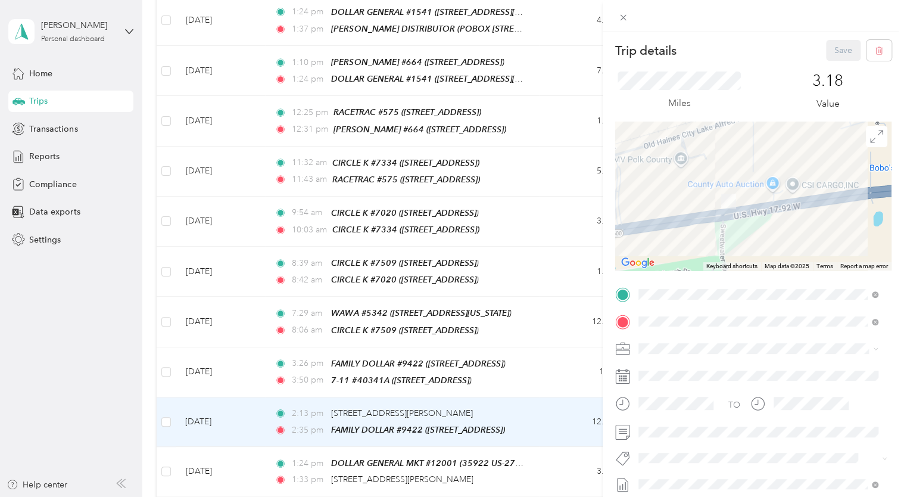
drag, startPoint x: 781, startPoint y: 230, endPoint x: 745, endPoint y: 239, distance: 38.1
click at [739, 251] on div at bounding box center [753, 196] width 276 height 149
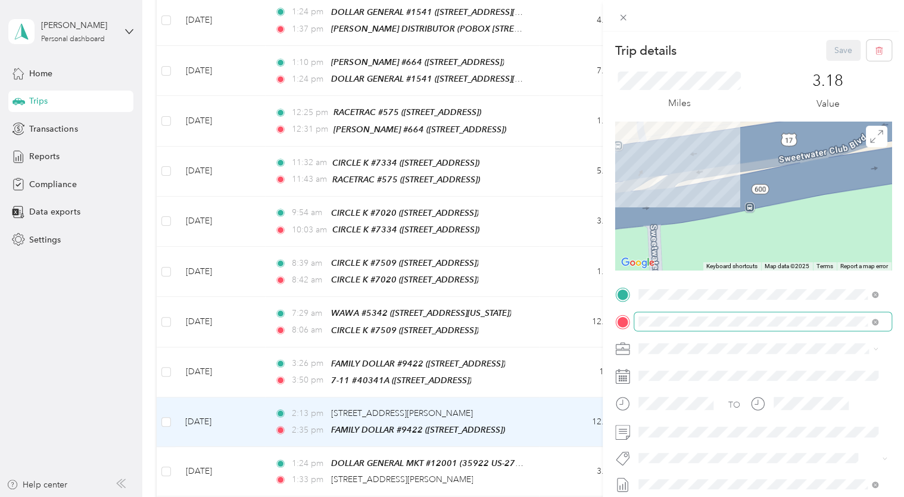
click at [797, 323] on div "Trip details Save This trip cannot be edited because it is either under review,…" at bounding box center [753, 306] width 276 height 533
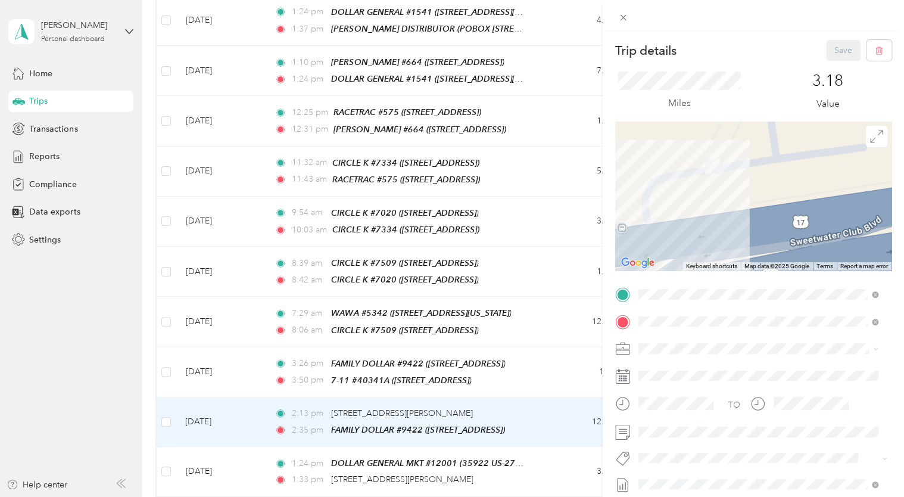
drag, startPoint x: 774, startPoint y: 163, endPoint x: 772, endPoint y: 232, distance: 69.1
click at [772, 232] on div at bounding box center [753, 196] width 276 height 149
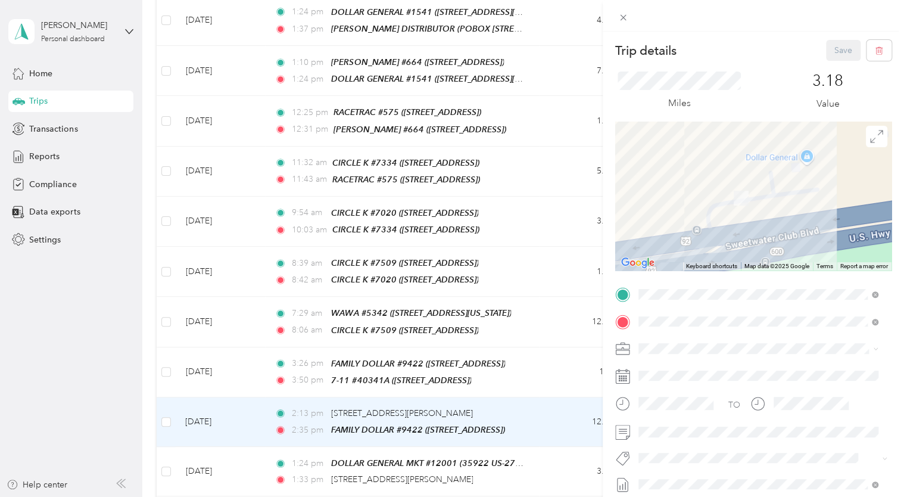
click at [804, 160] on div at bounding box center [753, 196] width 276 height 149
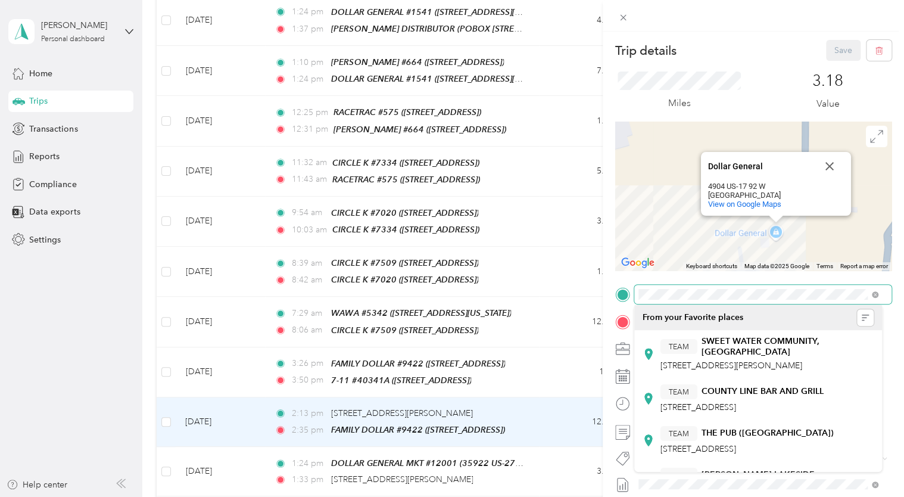
click at [640, 496] on div "Trip details Save This trip cannot be edited because it is either under review,…" at bounding box center [449, 497] width 898 height 0
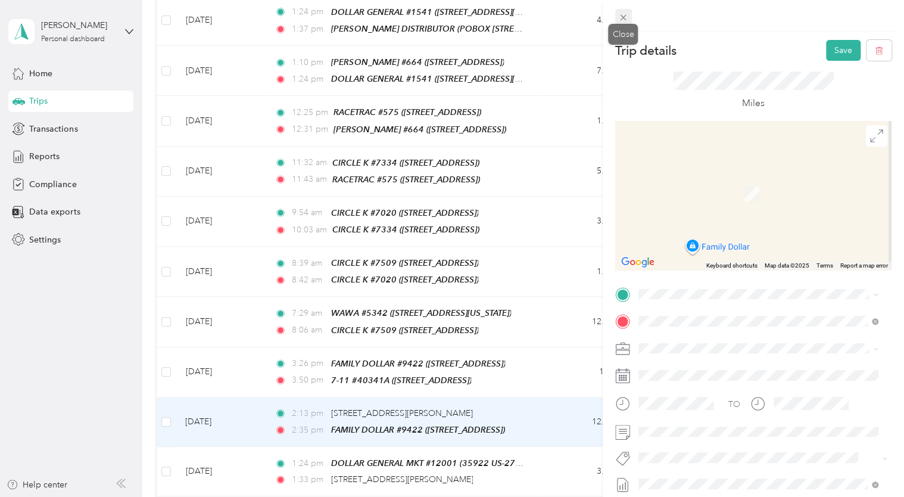
click at [628, 17] on span at bounding box center [623, 17] width 17 height 17
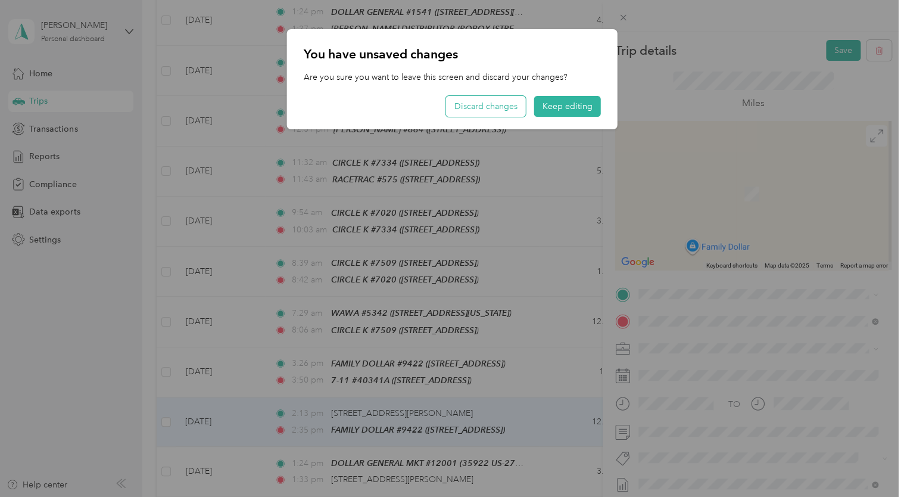
click at [515, 104] on button "Discard changes" at bounding box center [486, 106] width 80 height 21
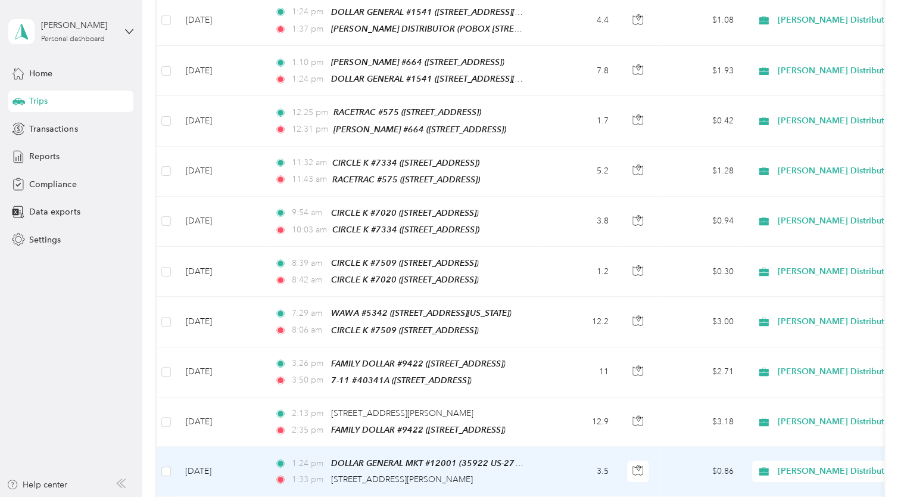
click at [477, 473] on div "1:33 pm [STREET_ADDRESS][PERSON_NAME]" at bounding box center [400, 479] width 250 height 13
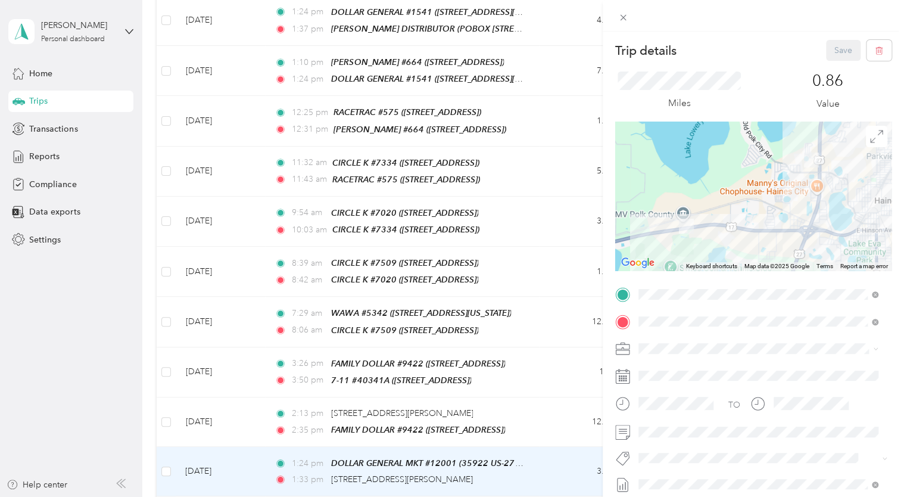
click at [808, 133] on div at bounding box center [753, 196] width 276 height 149
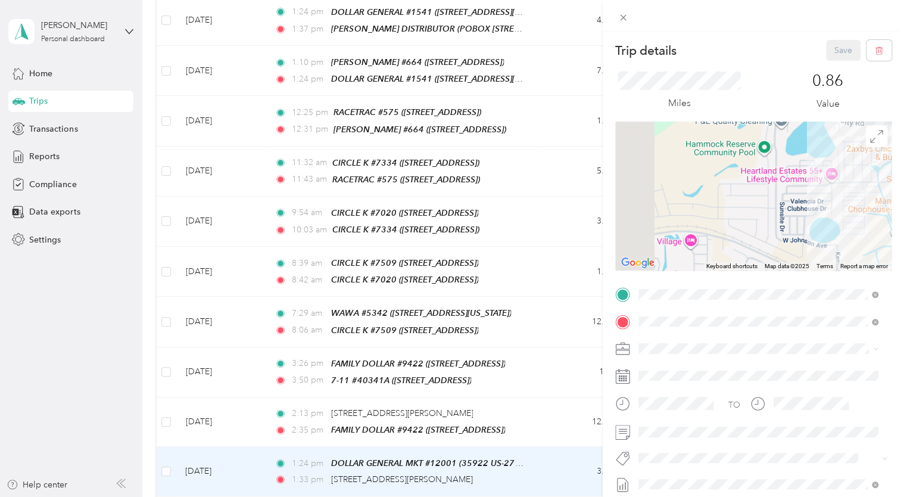
drag, startPoint x: 789, startPoint y: 184, endPoint x: 926, endPoint y: 147, distance: 142.0
click at [898, 147] on html "[PERSON_NAME] Personal dashboard Home Trips Transactions Reports Compliance Dat…" at bounding box center [449, 248] width 898 height 497
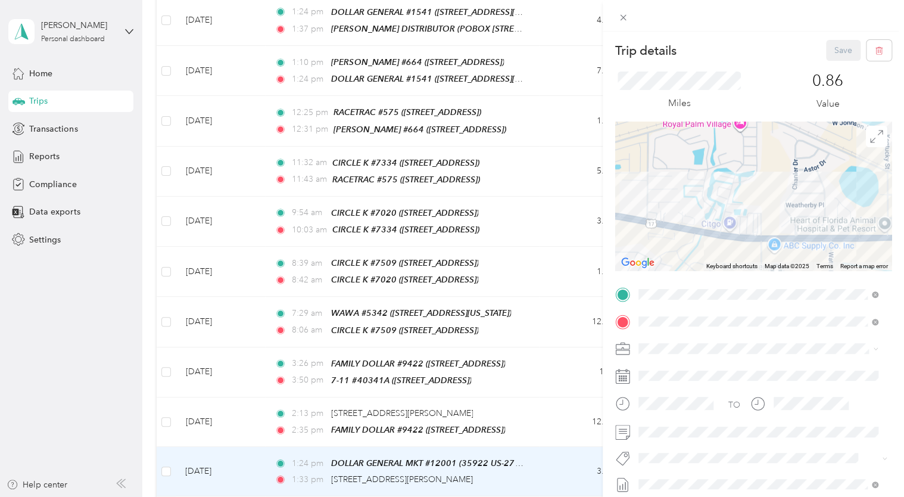
drag, startPoint x: 749, startPoint y: 139, endPoint x: 842, endPoint y: 123, distance: 94.3
click at [840, 123] on div at bounding box center [753, 196] width 276 height 149
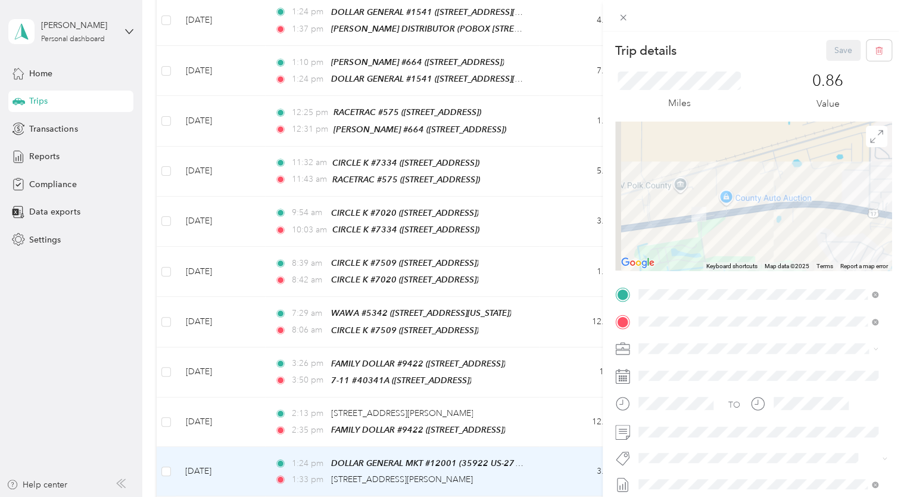
drag, startPoint x: 683, startPoint y: 191, endPoint x: 787, endPoint y: 181, distance: 104.1
click at [787, 181] on div at bounding box center [753, 196] width 276 height 149
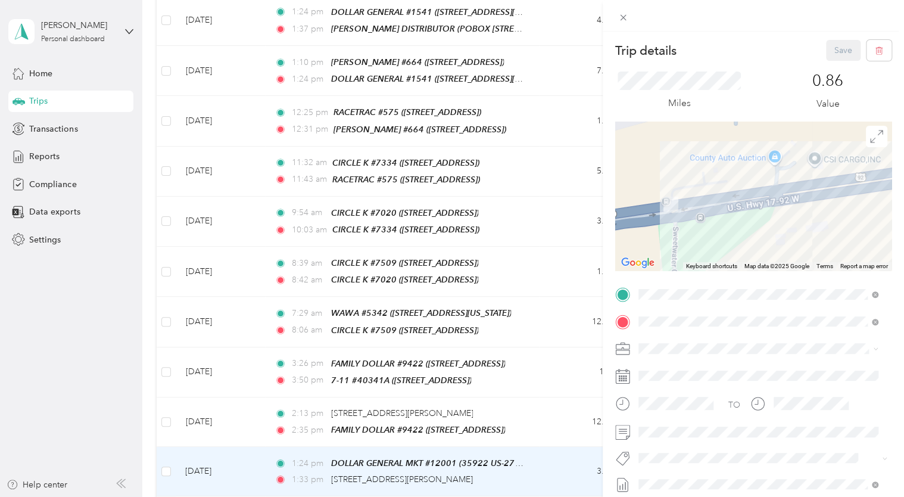
drag, startPoint x: 721, startPoint y: 178, endPoint x: 743, endPoint y: 173, distance: 22.5
click at [743, 172] on div at bounding box center [753, 196] width 276 height 149
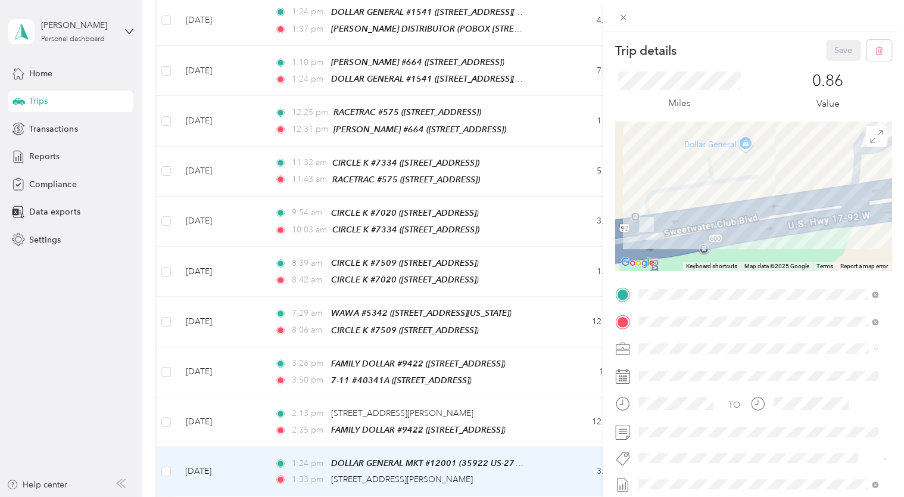
click at [741, 145] on div at bounding box center [753, 196] width 276 height 149
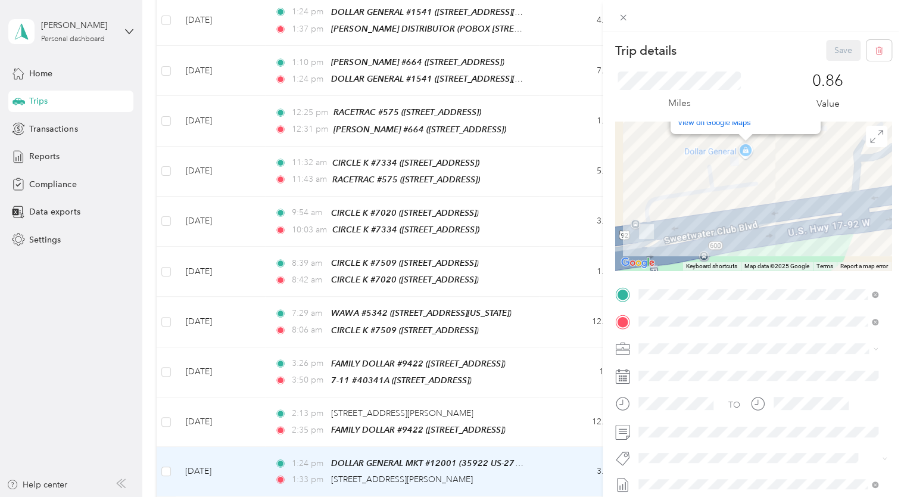
click at [741, 142] on div "Dollar General Dollar General [STREET_ADDRESS] View on Google Maps" at bounding box center [753, 196] width 276 height 149
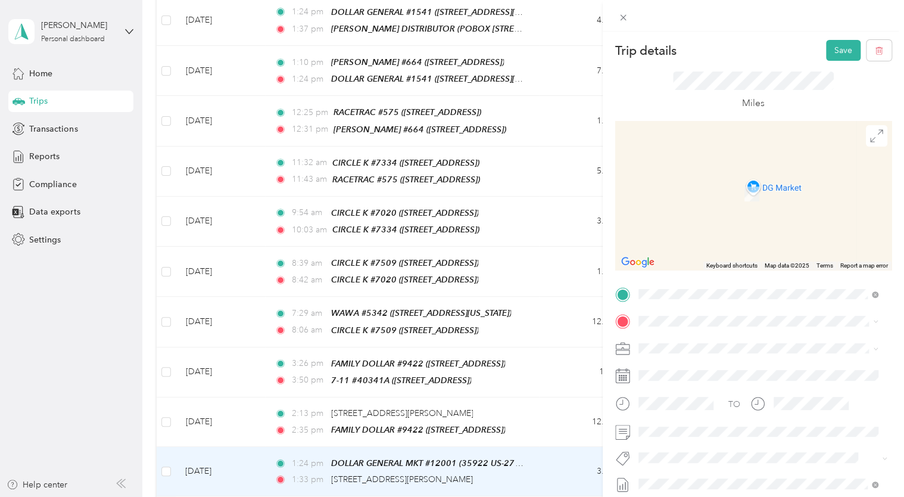
click at [700, 114] on div "Miles" at bounding box center [753, 91] width 276 height 60
click at [707, 181] on span "[STREET_ADDRESS][US_STATE]" at bounding box center [720, 176] width 119 height 11
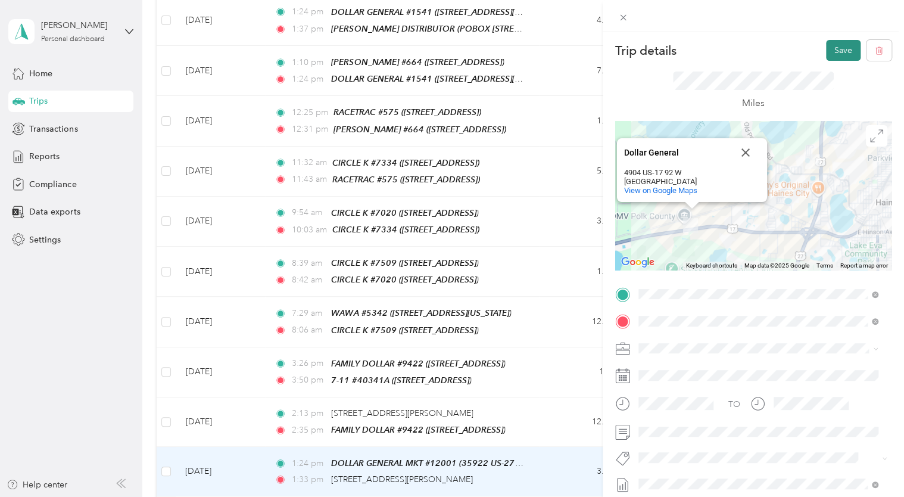
click at [833, 52] on button "Save" at bounding box center [843, 50] width 35 height 21
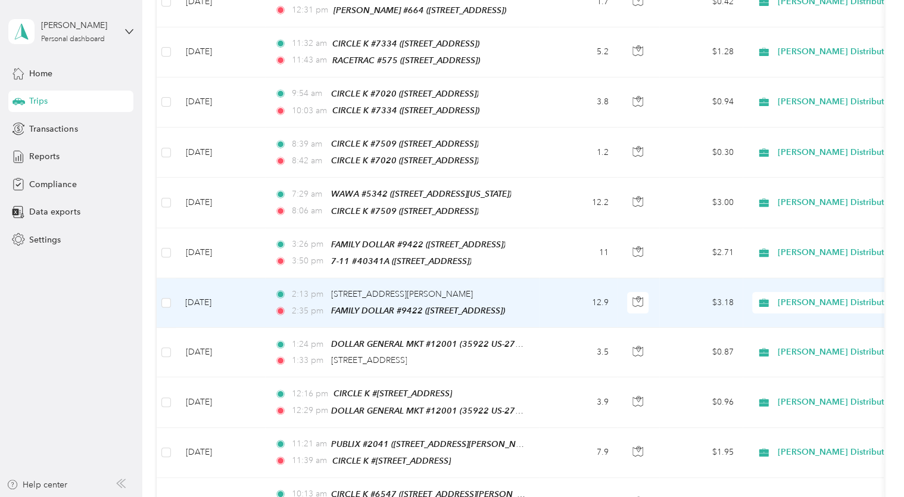
scroll to position [4289, 0]
click at [550, 278] on td "12.9" at bounding box center [578, 302] width 79 height 49
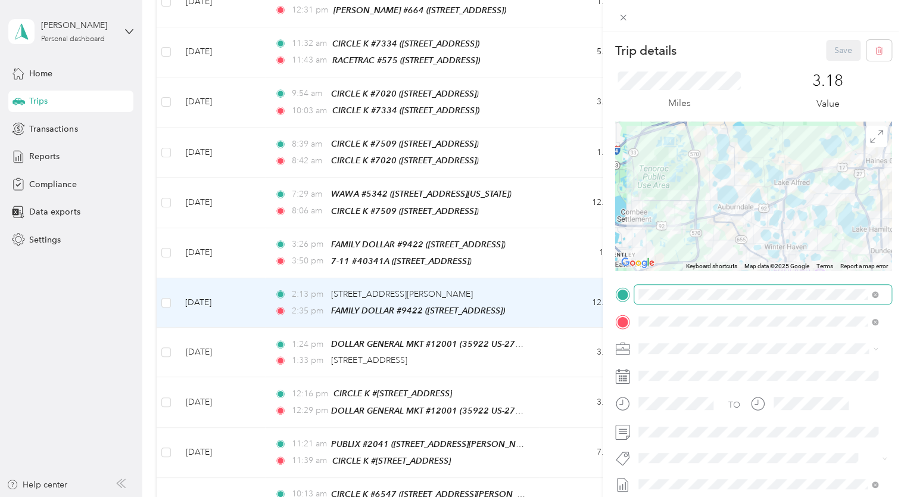
click at [784, 299] on span at bounding box center [762, 294] width 257 height 19
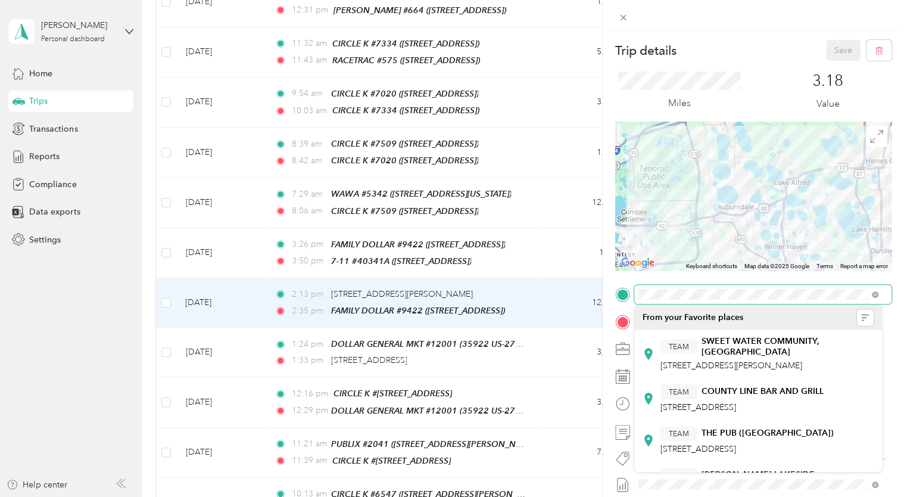
click at [616, 292] on div at bounding box center [753, 294] width 276 height 19
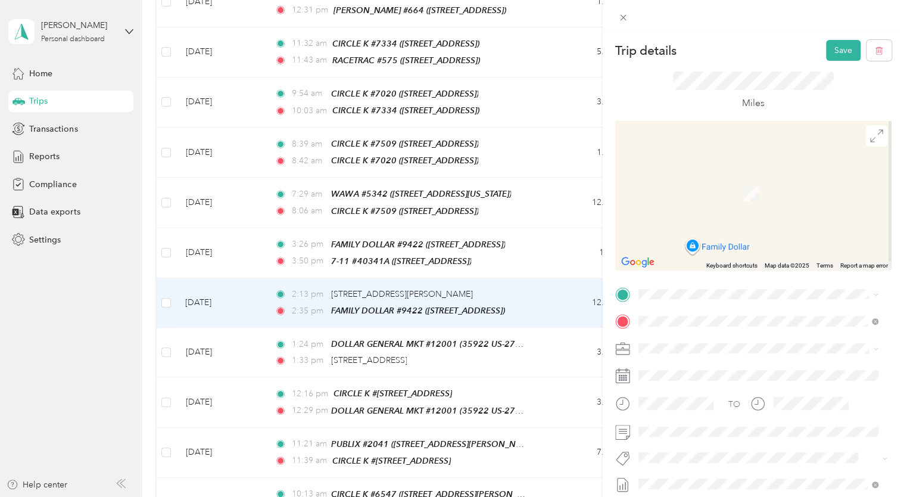
click at [733, 351] on div "TEAM DOLLAR GENERAL #11412 [STREET_ADDRESS]" at bounding box center [736, 349] width 150 height 29
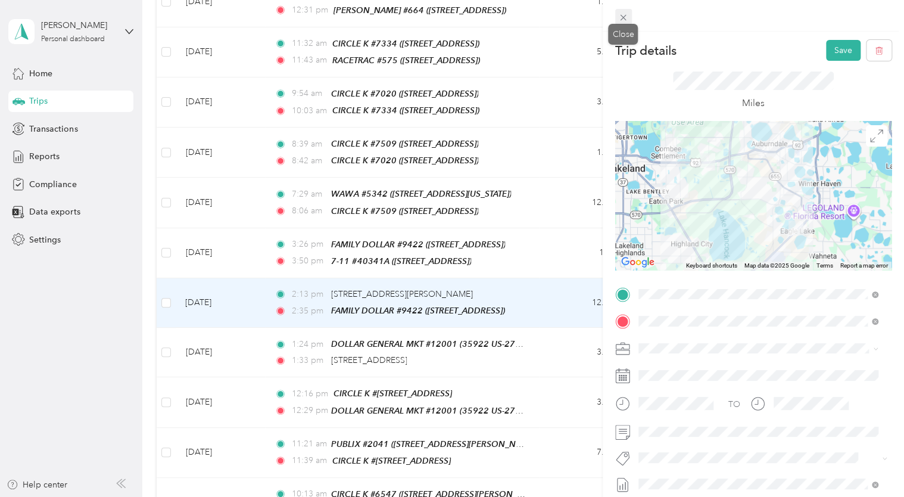
click at [625, 18] on icon at bounding box center [623, 18] width 10 height 10
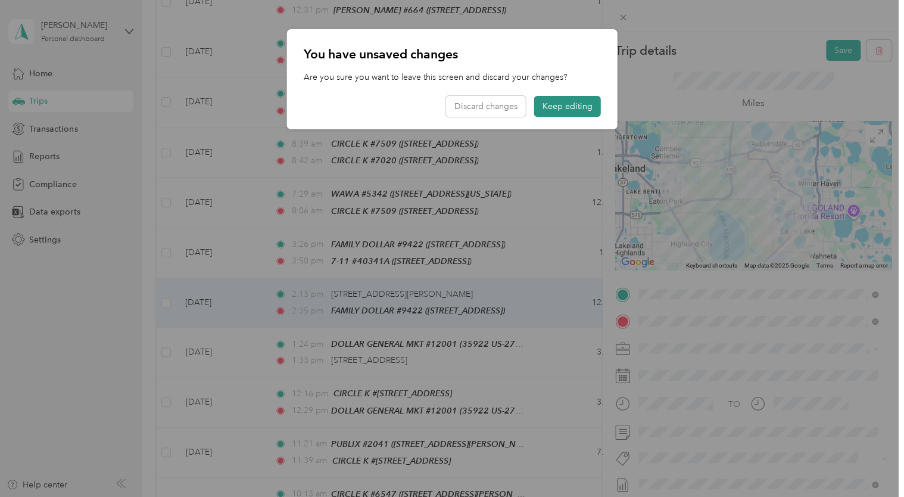
click at [565, 105] on button "Keep editing" at bounding box center [567, 106] width 67 height 21
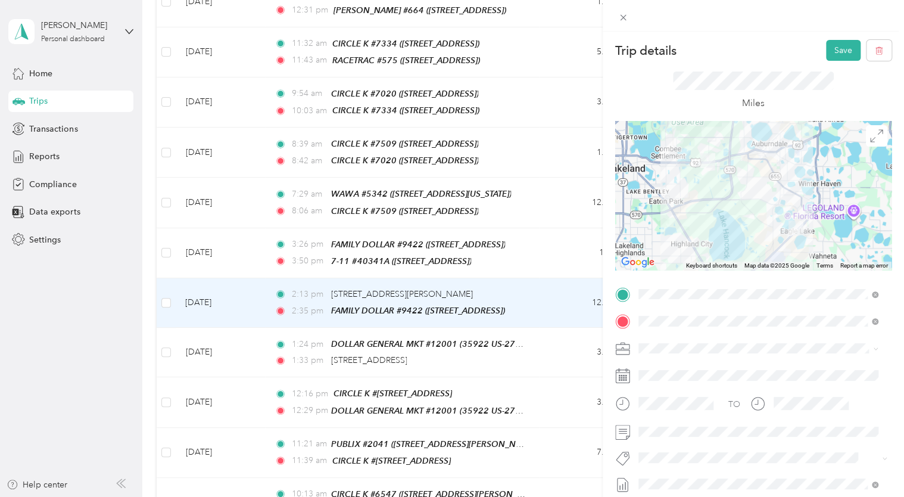
click at [847, 259] on div at bounding box center [753, 195] width 276 height 149
click at [626, 15] on icon at bounding box center [624, 18] width 6 height 6
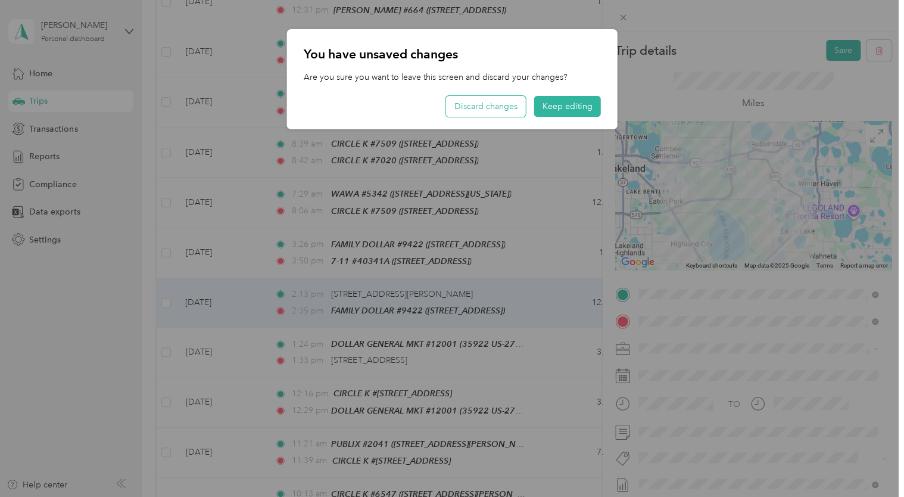
click at [493, 108] on button "Discard changes" at bounding box center [486, 106] width 80 height 21
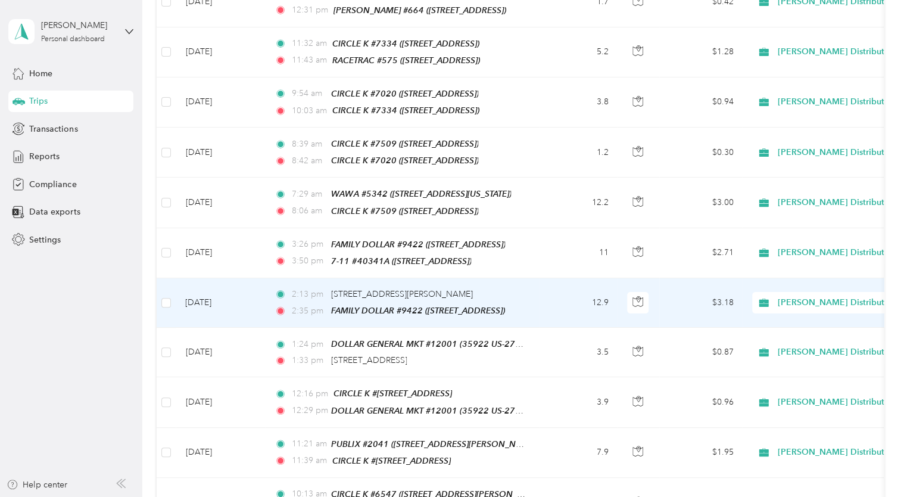
click at [535, 278] on td "2:13 pm [STREET_ADDRESS][PERSON_NAME] 2:35 pm FAMILY DOLLAR #9422 (5012 US-92 W…" at bounding box center [402, 302] width 274 height 49
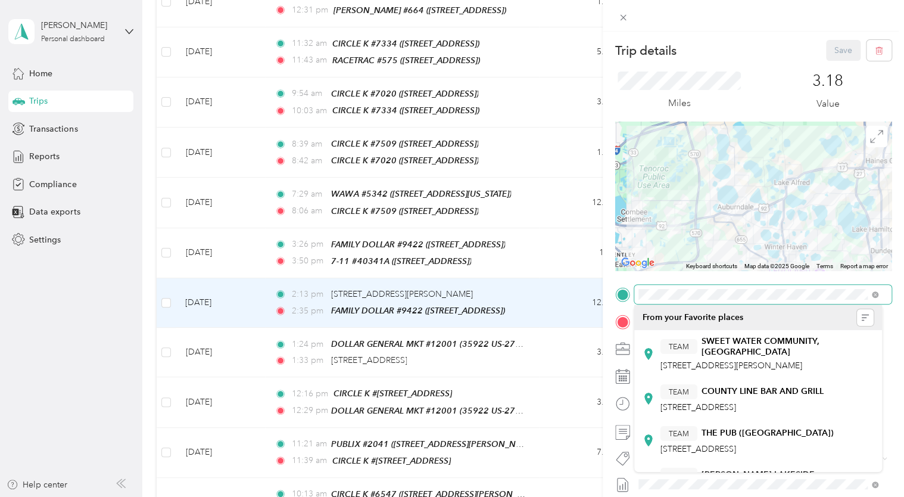
click at [627, 287] on div at bounding box center [753, 294] width 276 height 19
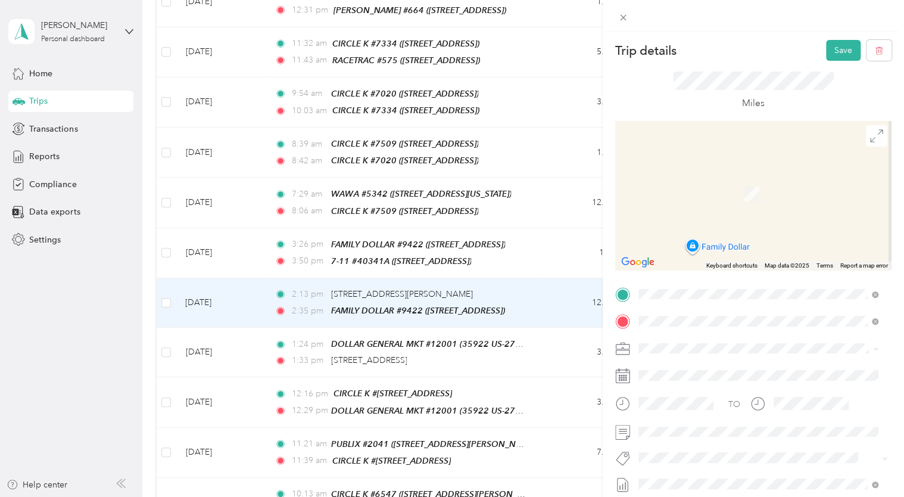
click at [736, 347] on div "TEAM DOLLAR GENERAL #21283" at bounding box center [736, 343] width 150 height 15
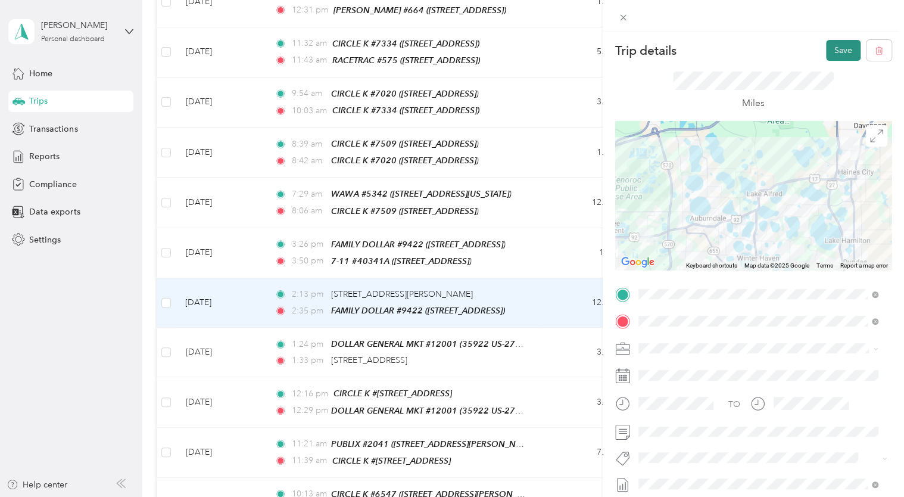
click at [832, 49] on button "Save" at bounding box center [843, 50] width 35 height 21
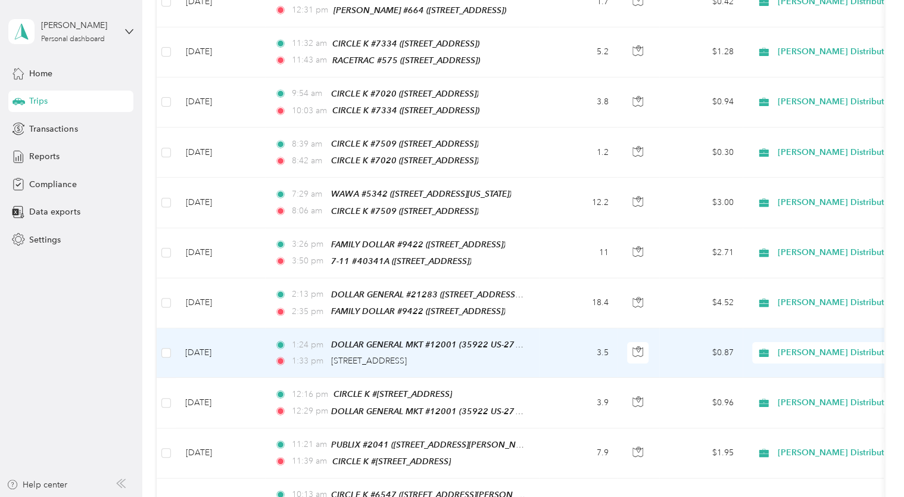
click at [557, 328] on td "3.5" at bounding box center [578, 352] width 79 height 49
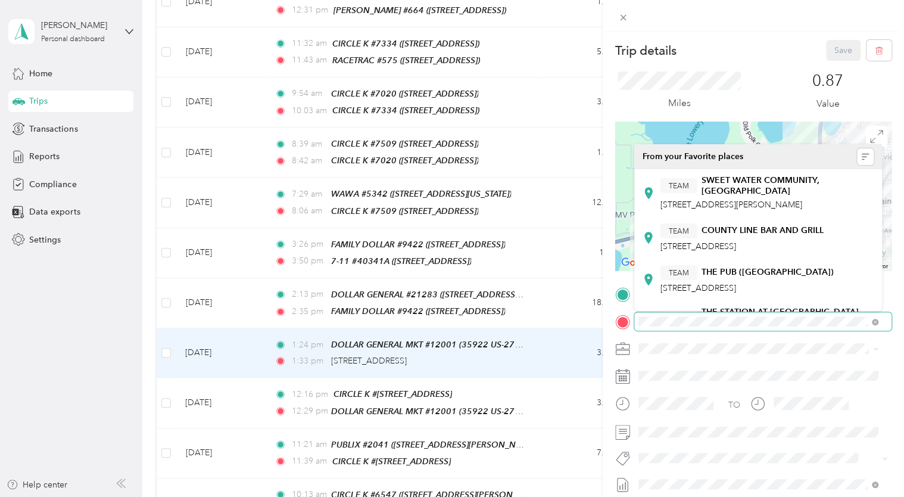
click at [615, 323] on div at bounding box center [753, 321] width 276 height 19
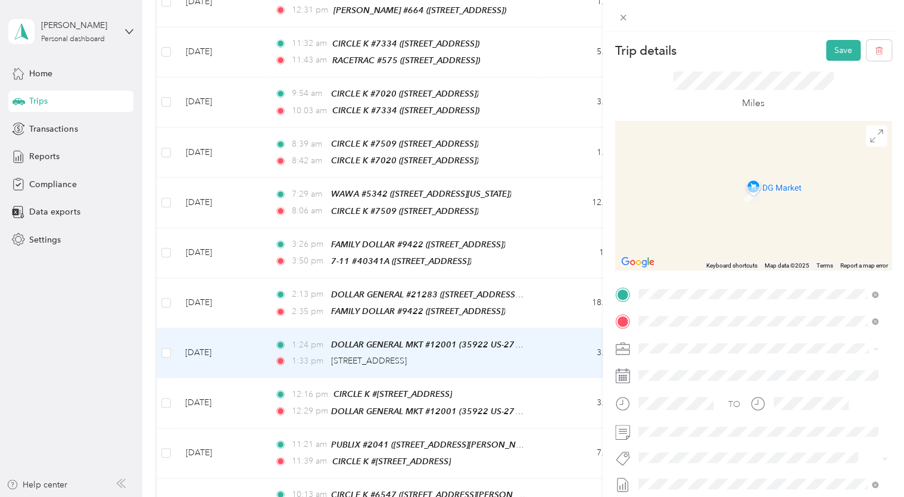
click at [740, 375] on div "TEAM DOLLAR GENERAL #21283 [STREET_ADDRESS][PERSON_NAME]" at bounding box center [736, 377] width 150 height 29
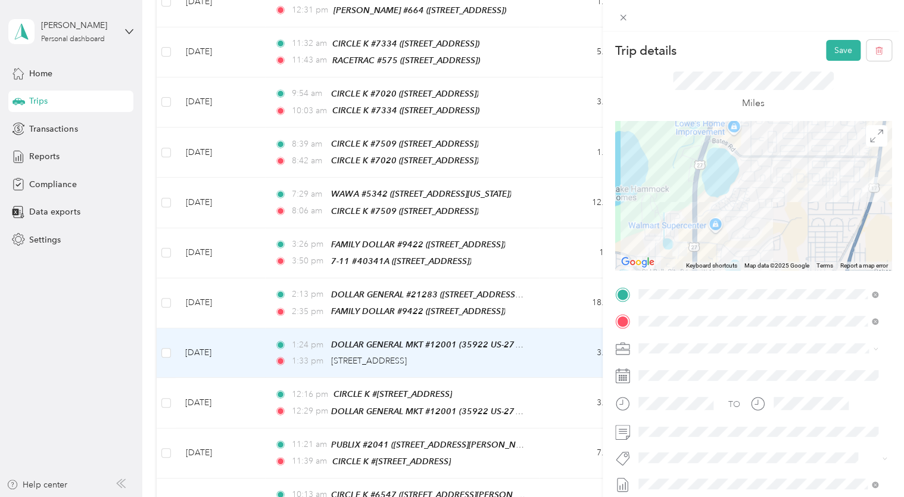
drag, startPoint x: 778, startPoint y: 178, endPoint x: 786, endPoint y: 209, distance: 31.9
click at [787, 214] on div at bounding box center [753, 195] width 276 height 149
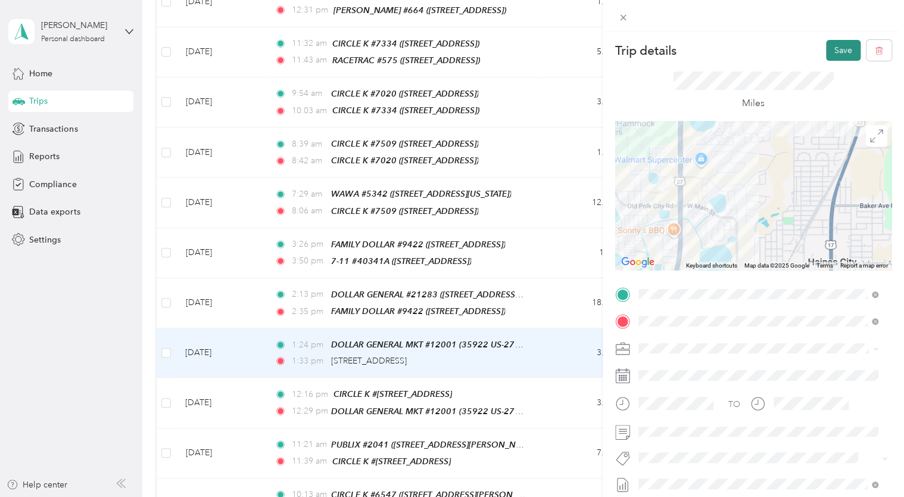
click at [832, 48] on button "Save" at bounding box center [843, 50] width 35 height 21
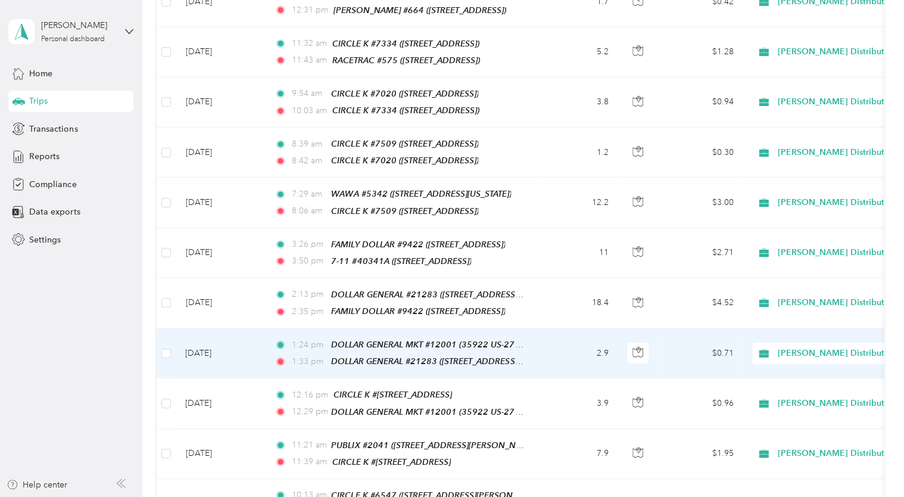
click at [679, 328] on td "$0.71" at bounding box center [700, 353] width 83 height 50
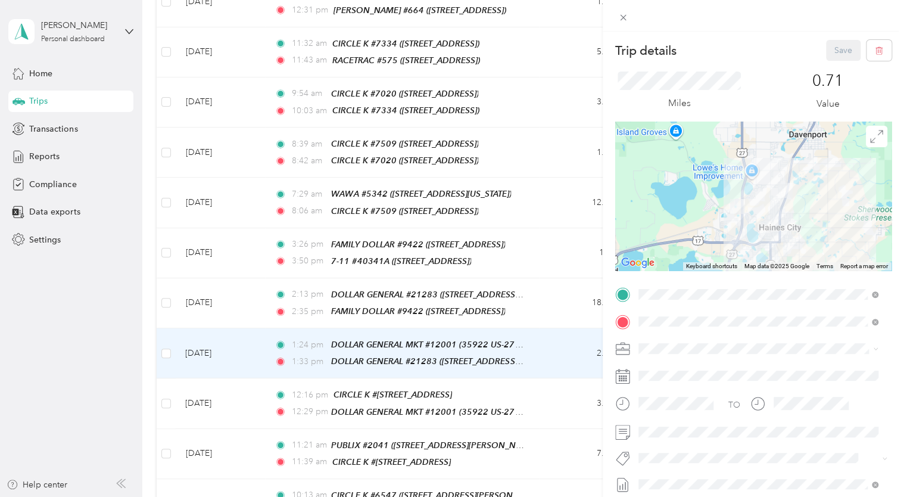
drag, startPoint x: 804, startPoint y: 229, endPoint x: 804, endPoint y: 208, distance: 20.8
click at [804, 208] on div at bounding box center [753, 196] width 276 height 149
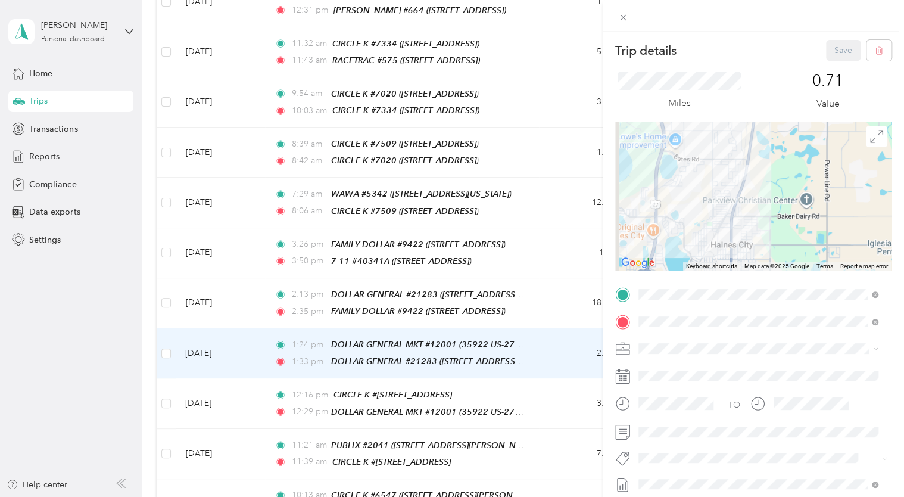
drag, startPoint x: 719, startPoint y: 158, endPoint x: 761, endPoint y: 244, distance: 95.6
click at [761, 244] on div at bounding box center [753, 196] width 276 height 149
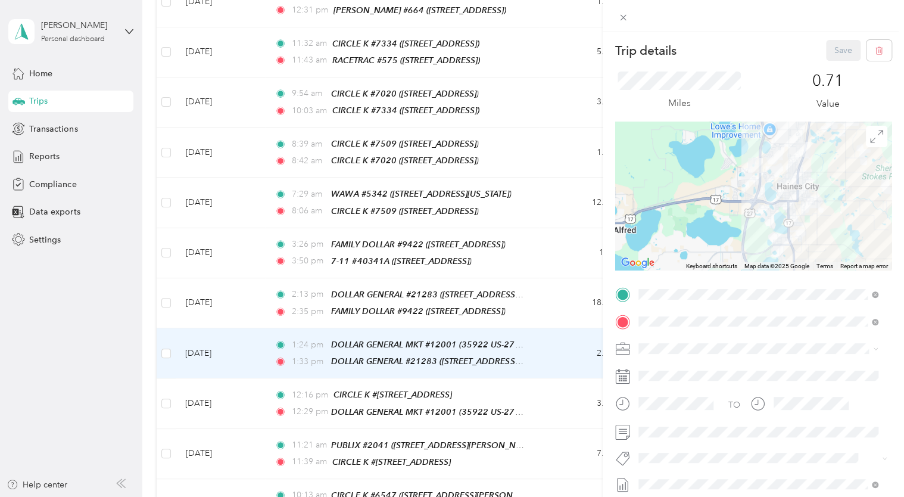
drag, startPoint x: 739, startPoint y: 232, endPoint x: 786, endPoint y: 185, distance: 67.0
click at [786, 185] on div at bounding box center [753, 196] width 276 height 149
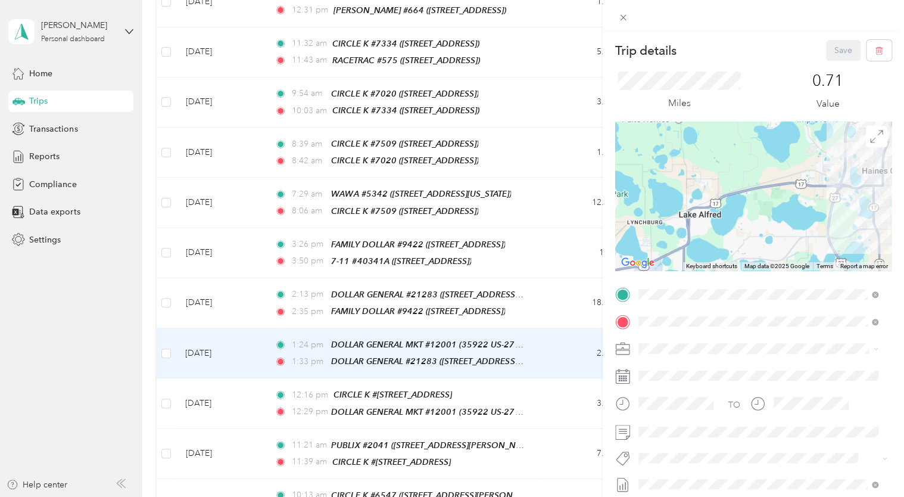
drag, startPoint x: 772, startPoint y: 220, endPoint x: 787, endPoint y: 217, distance: 15.2
click at [787, 217] on div at bounding box center [753, 196] width 276 height 149
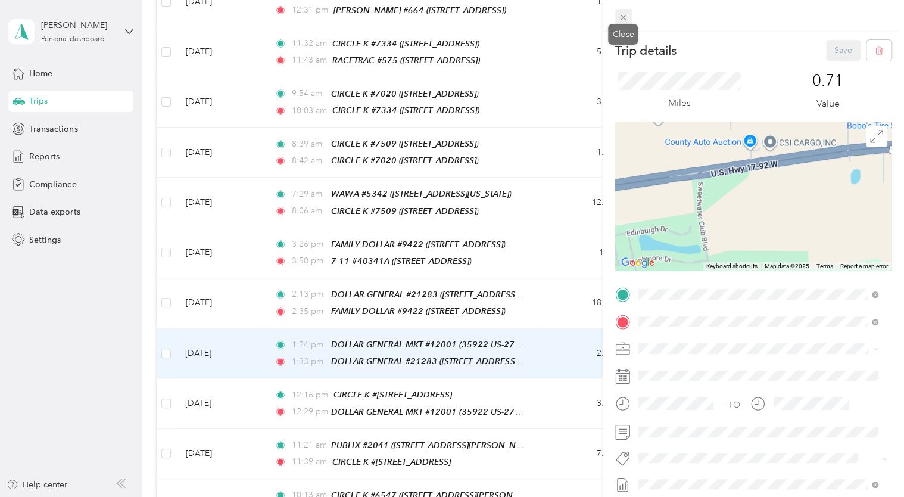
click at [624, 18] on icon at bounding box center [624, 18] width 6 height 6
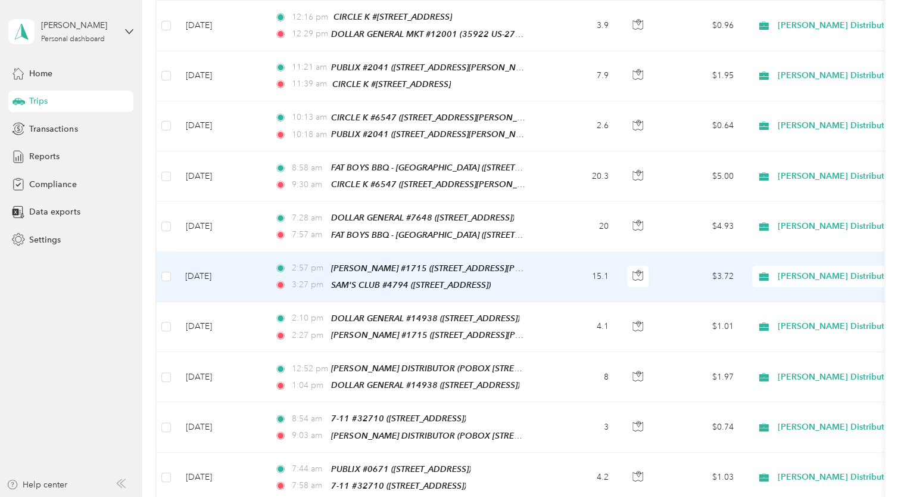
scroll to position [4646, 0]
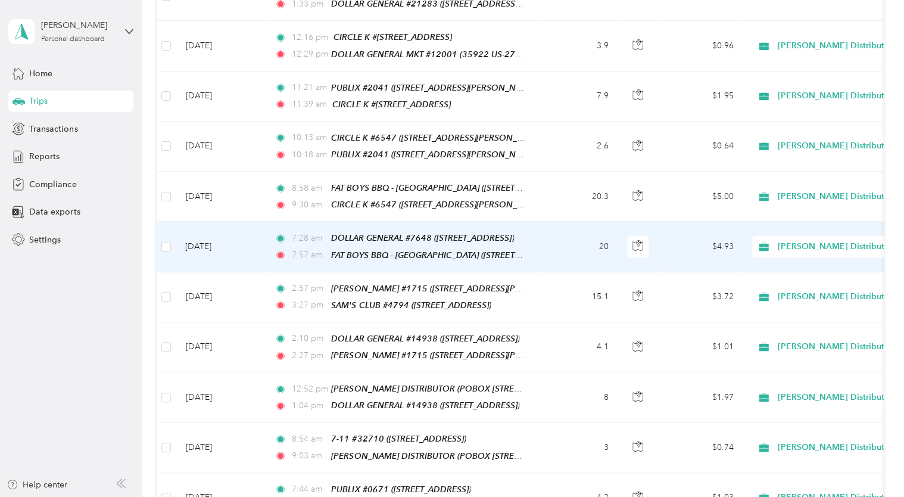
click at [550, 222] on td "20" at bounding box center [578, 247] width 79 height 50
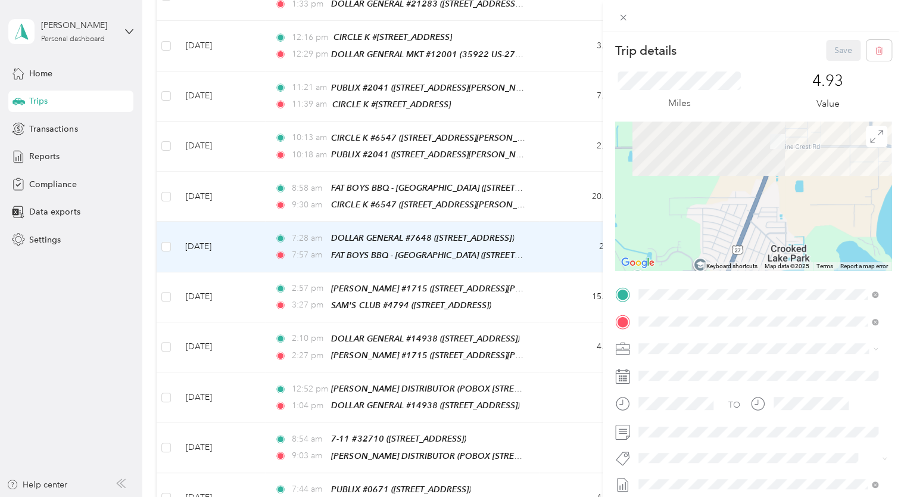
drag, startPoint x: 824, startPoint y: 147, endPoint x: 756, endPoint y: 243, distance: 118.0
click at [756, 245] on div at bounding box center [753, 196] width 276 height 149
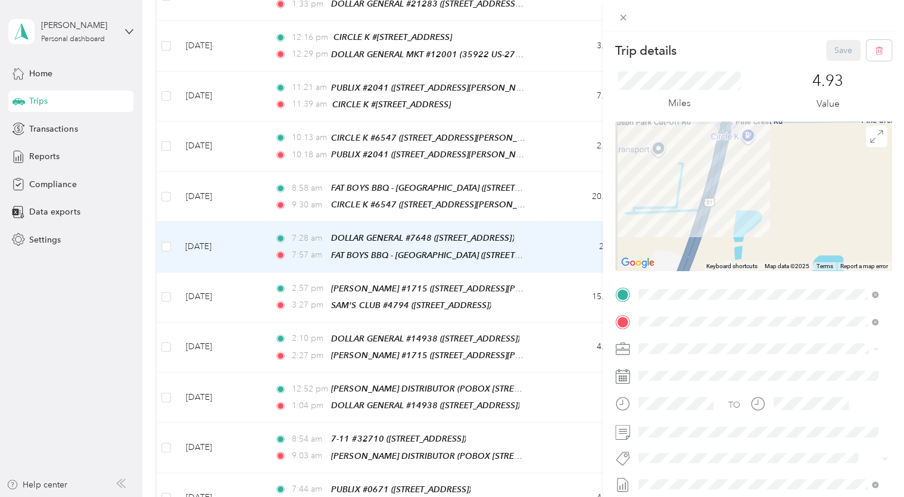
drag, startPoint x: 746, startPoint y: 159, endPoint x: 746, endPoint y: 170, distance: 10.7
click at [746, 170] on div at bounding box center [753, 196] width 276 height 149
click at [746, 144] on div at bounding box center [753, 196] width 276 height 149
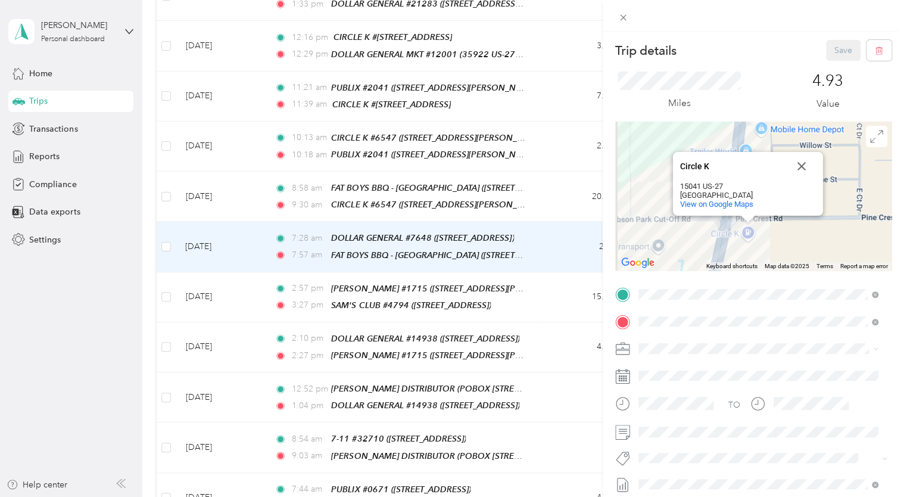
click at [756, 189] on div "TEAM CIRCLE K #6993" at bounding box center [714, 182] width 107 height 15
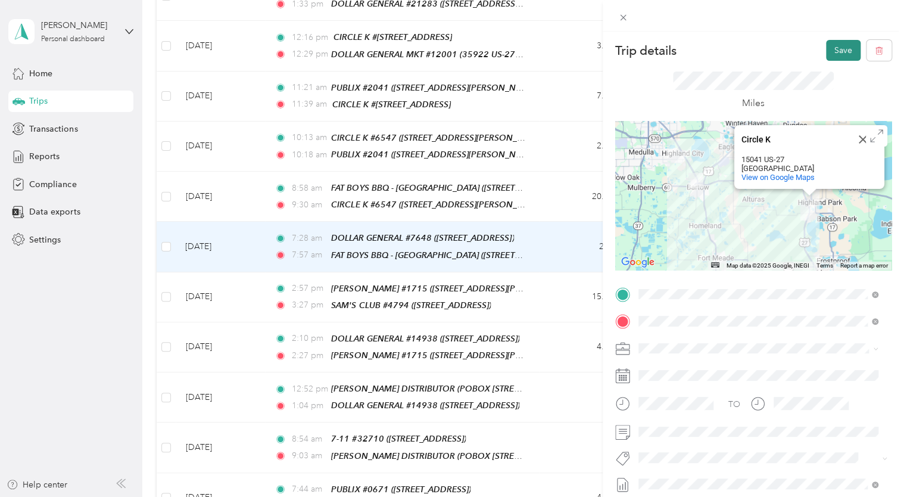
click at [836, 46] on button "Save" at bounding box center [843, 50] width 35 height 21
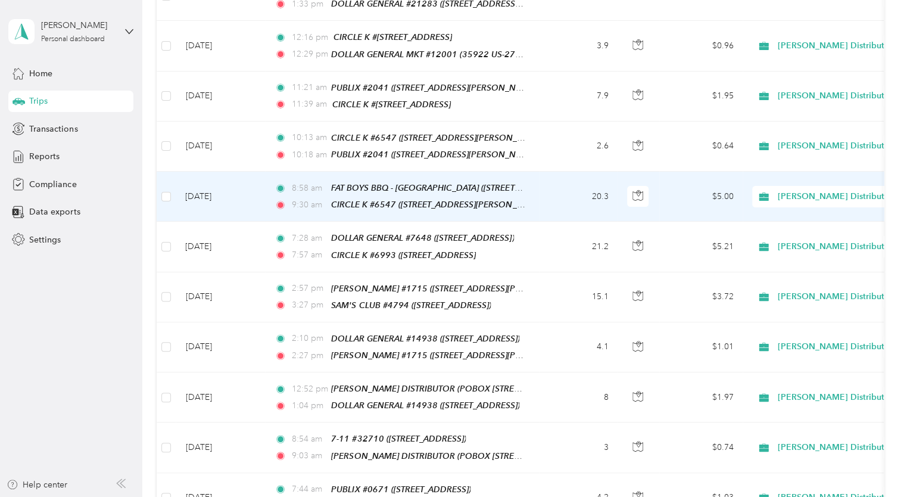
click at [565, 172] on td "20.3" at bounding box center [578, 197] width 79 height 50
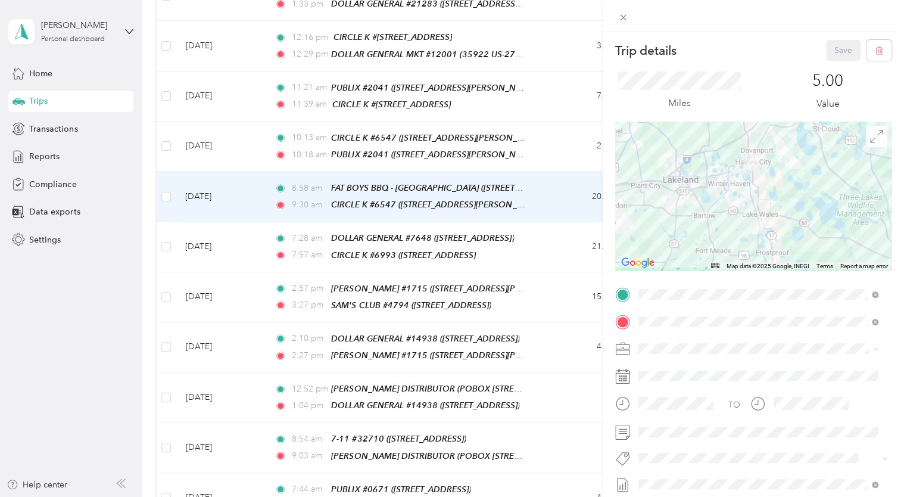
click at [745, 349] on div "TEAM CIRCLE K #6993 [STREET_ADDRESS]" at bounding box center [714, 349] width 107 height 29
click at [754, 192] on div at bounding box center [753, 195] width 276 height 149
click at [753, 192] on div at bounding box center [753, 195] width 276 height 149
click at [752, 191] on div at bounding box center [753, 195] width 276 height 149
click at [832, 57] on button "Save" at bounding box center [843, 50] width 35 height 21
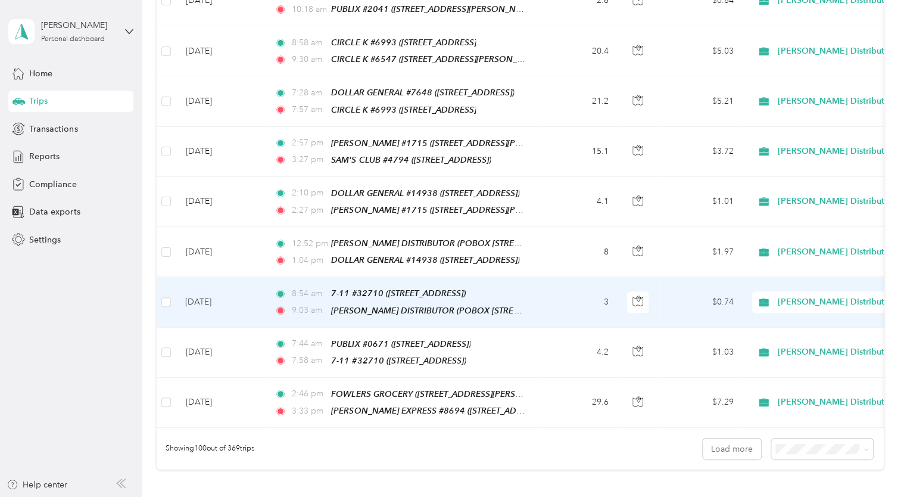
scroll to position [4806, 0]
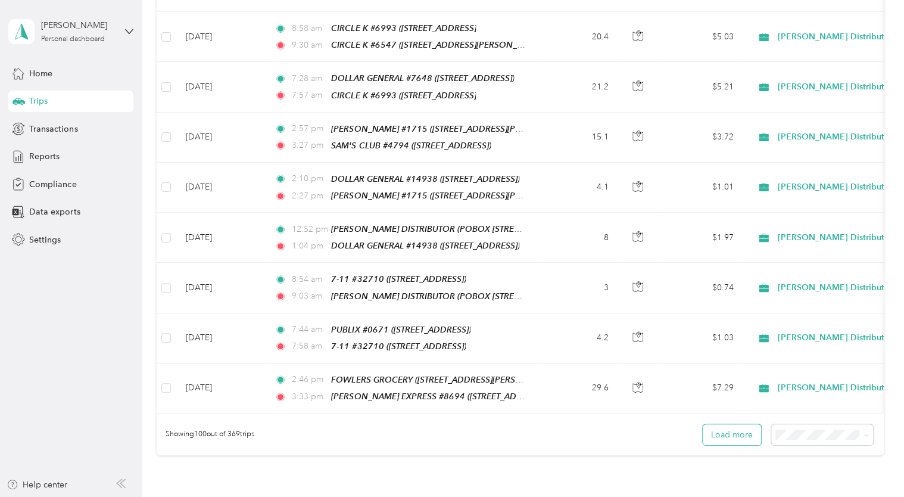
click at [731, 424] on button "Load more" at bounding box center [732, 434] width 58 height 21
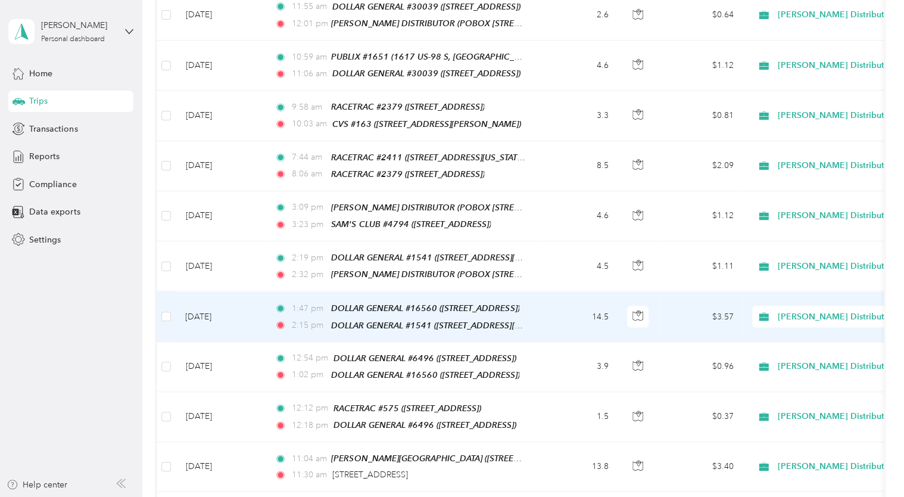
scroll to position [5640, 0]
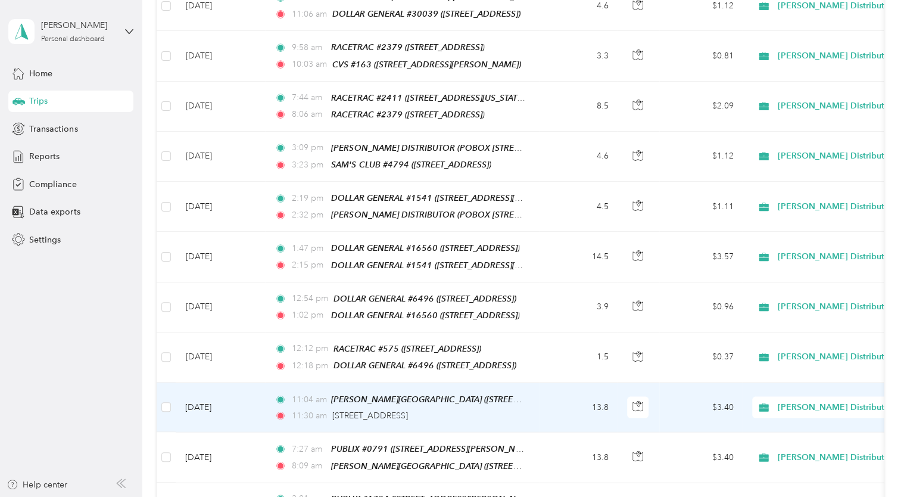
click at [566, 382] on td "13.8" at bounding box center [578, 406] width 79 height 49
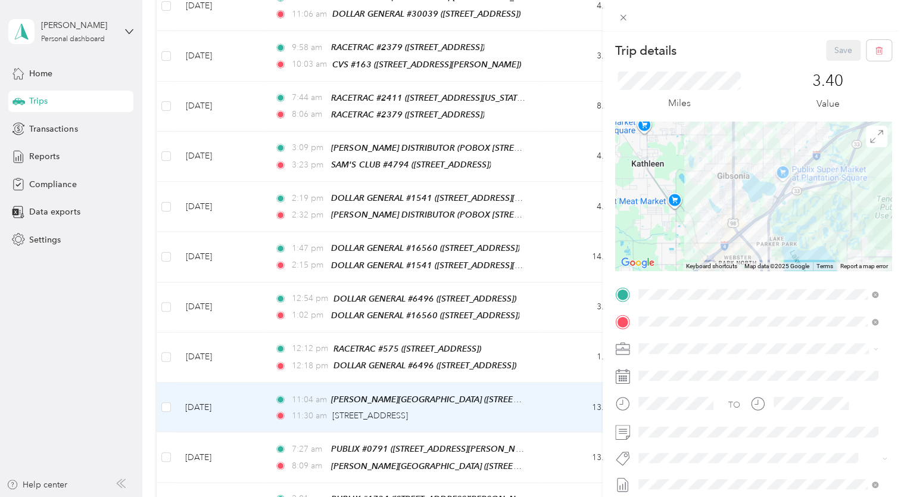
drag, startPoint x: 725, startPoint y: 149, endPoint x: 727, endPoint y: 231, distance: 81.6
click at [727, 231] on div at bounding box center [753, 196] width 276 height 149
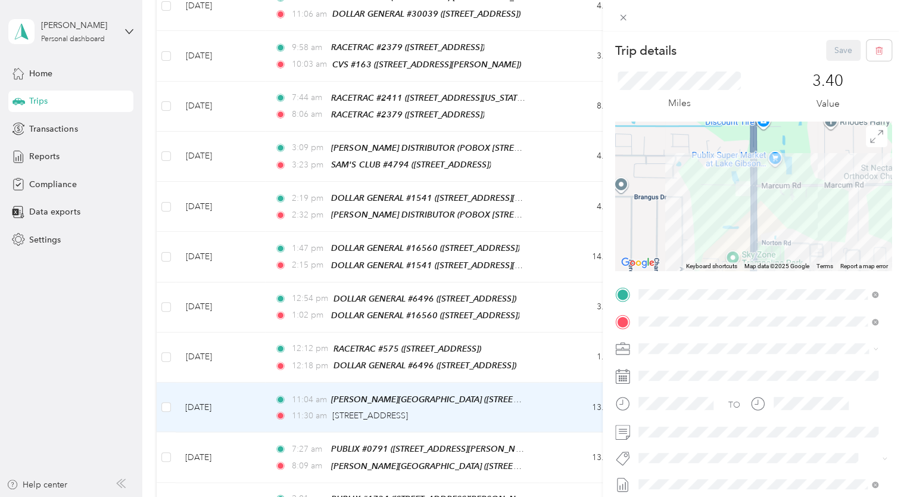
drag, startPoint x: 714, startPoint y: 146, endPoint x: 758, endPoint y: 260, distance: 122.0
click at [758, 260] on div at bounding box center [753, 196] width 276 height 149
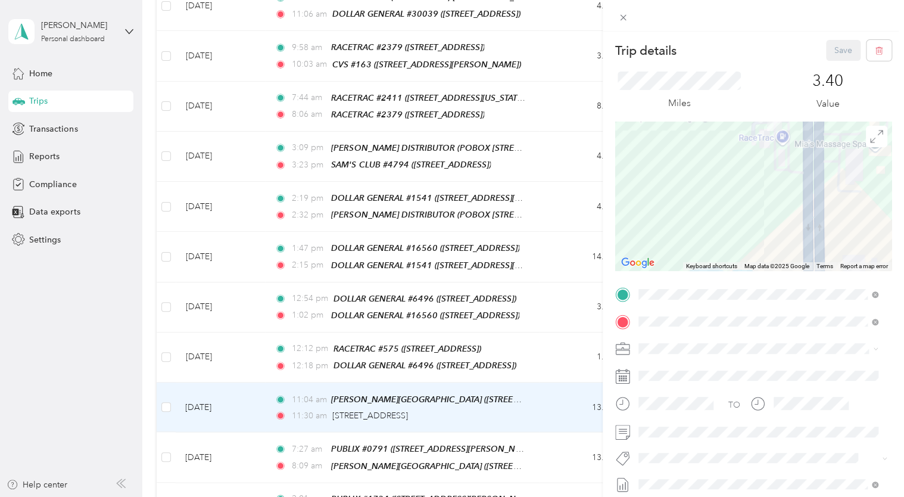
click at [753, 190] on div "TEAM RACETRAC #575 [STREET_ADDRESS]" at bounding box center [715, 189] width 109 height 29
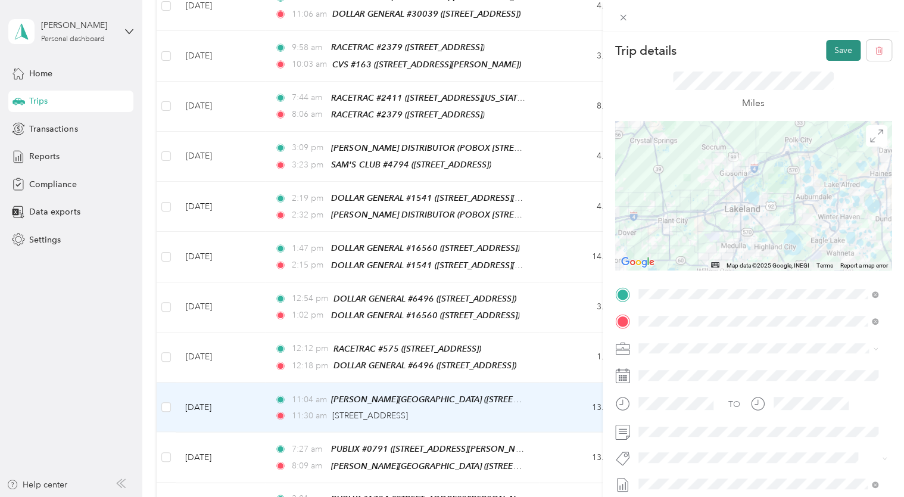
click at [834, 52] on button "Save" at bounding box center [843, 50] width 35 height 21
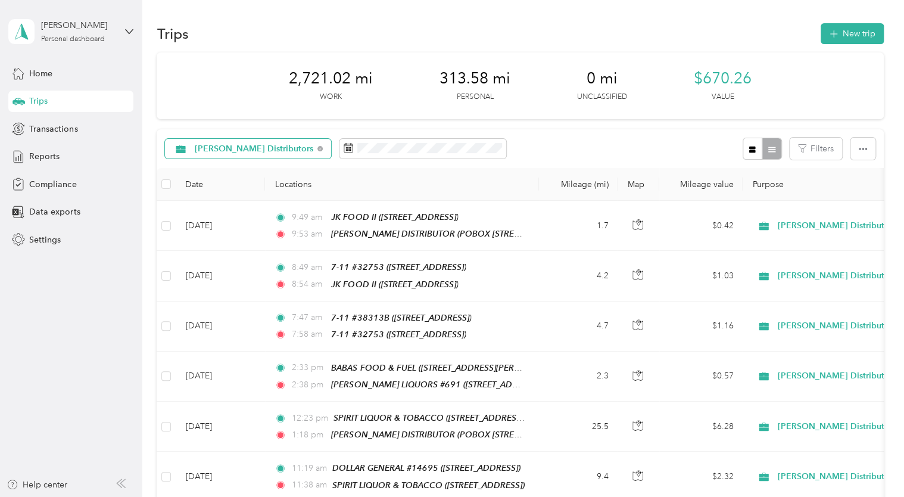
click at [260, 149] on span "[PERSON_NAME] Distributors" at bounding box center [254, 149] width 119 height 8
click at [241, 212] on span "[PERSON_NAME] Distributors" at bounding box center [255, 211] width 120 height 13
click at [200, 146] on span "[PERSON_NAME] Distributors" at bounding box center [254, 149] width 119 height 8
click at [201, 169] on span "All purposes" at bounding box center [261, 170] width 133 height 13
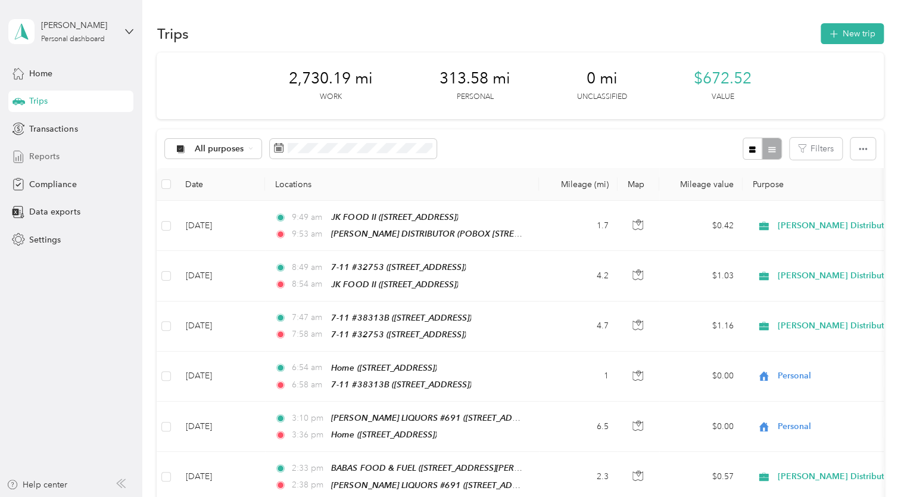
click at [50, 156] on span "Reports" at bounding box center [44, 156] width 30 height 13
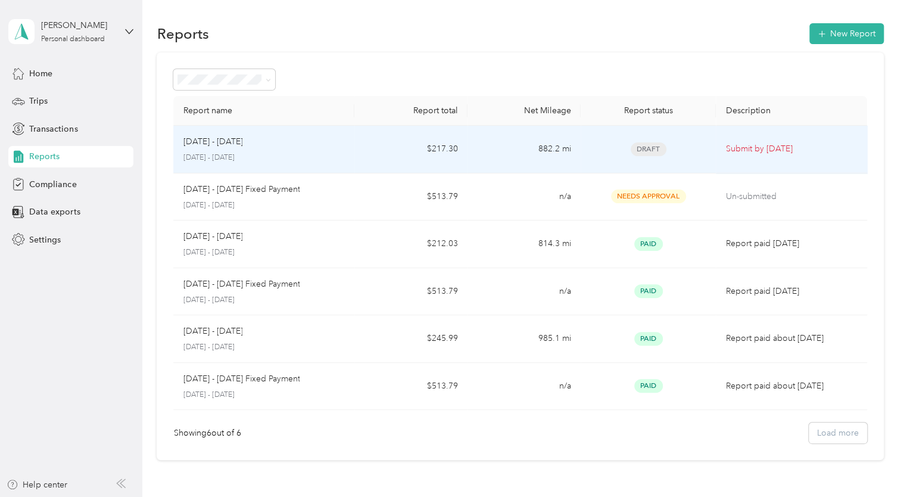
click at [326, 152] on p "[DATE] - [DATE]" at bounding box center [264, 157] width 162 height 11
